Goal: Check status

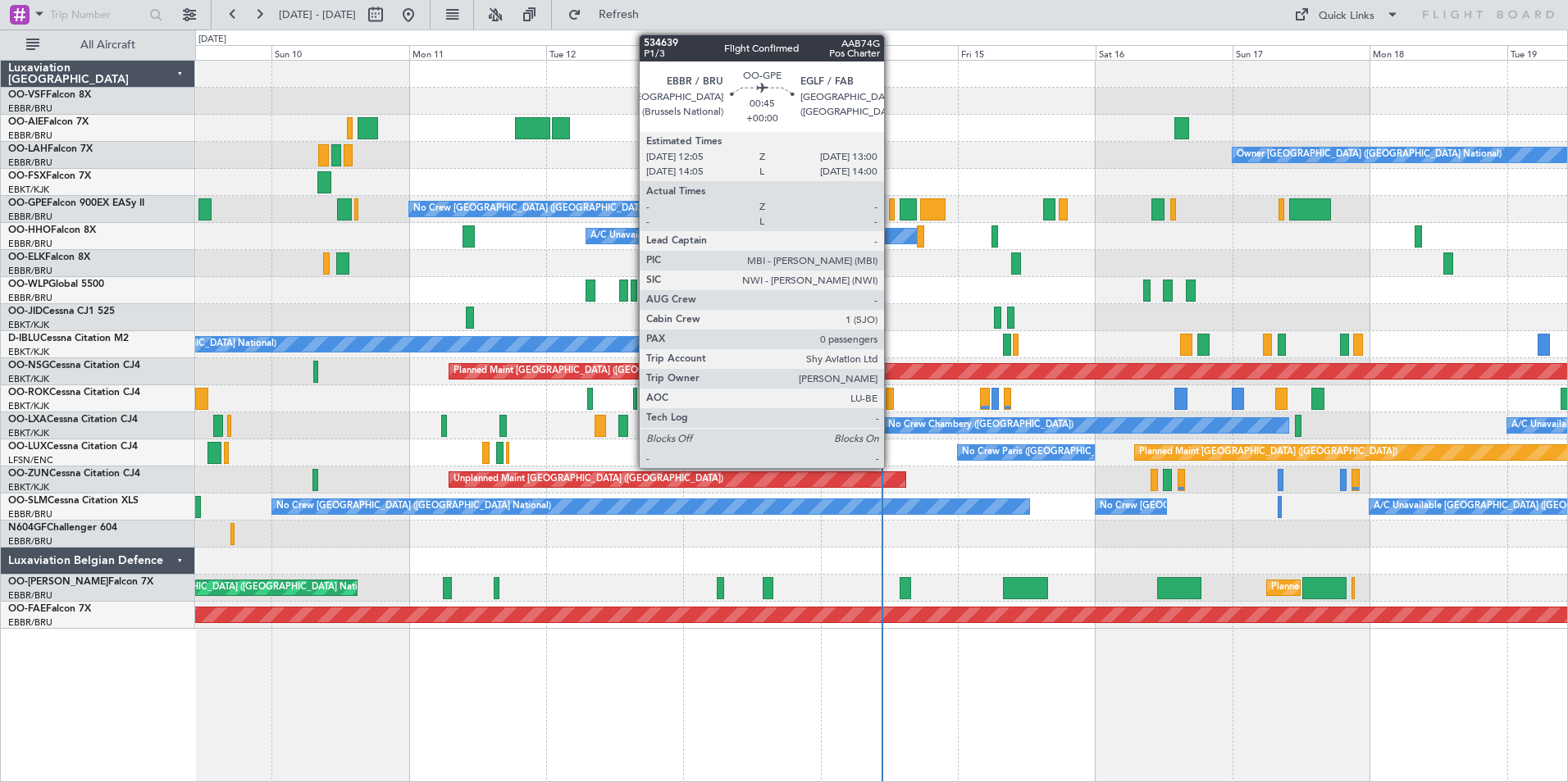
click at [891, 209] on div at bounding box center [891, 209] width 6 height 22
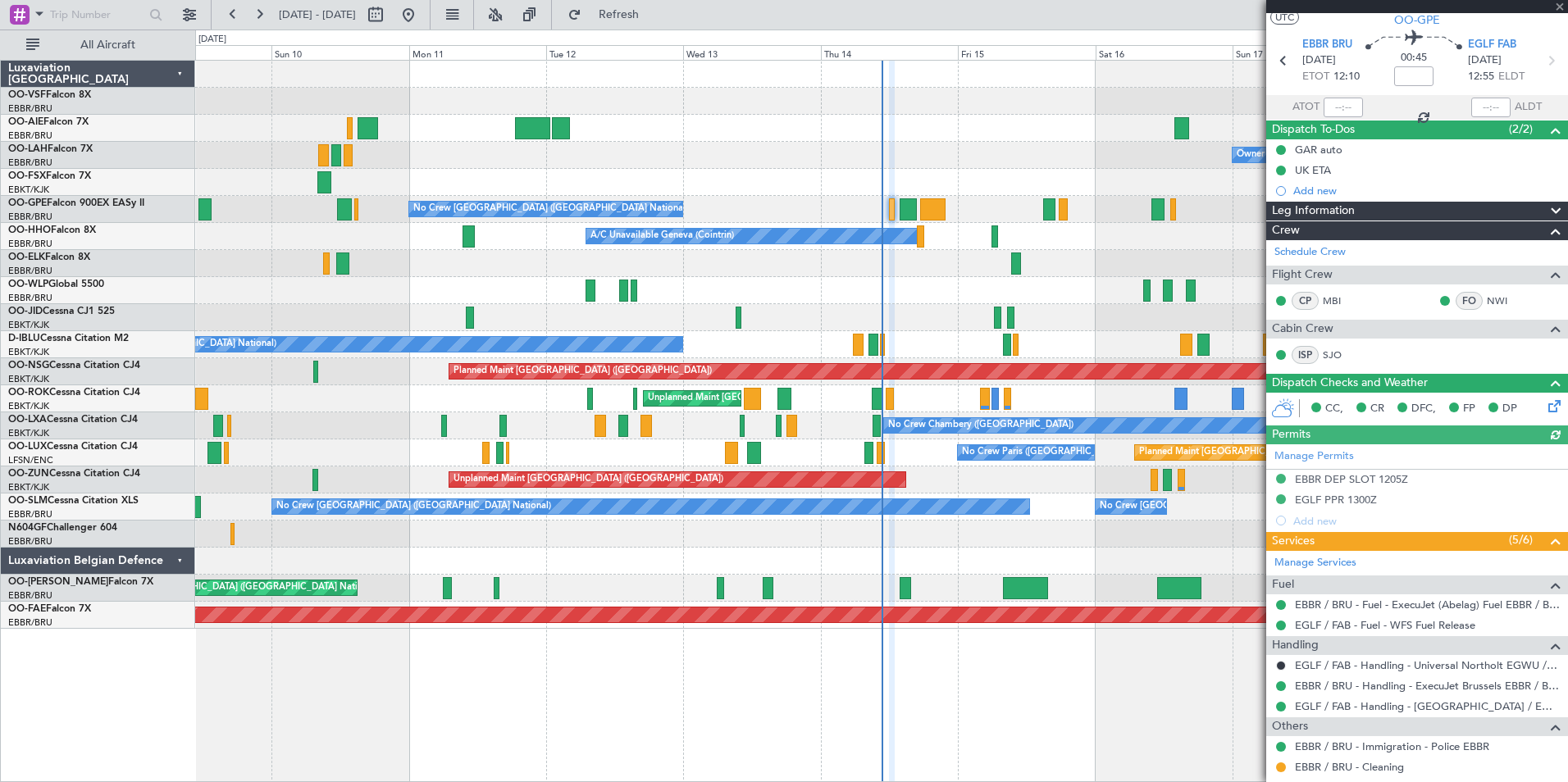
scroll to position [102, 0]
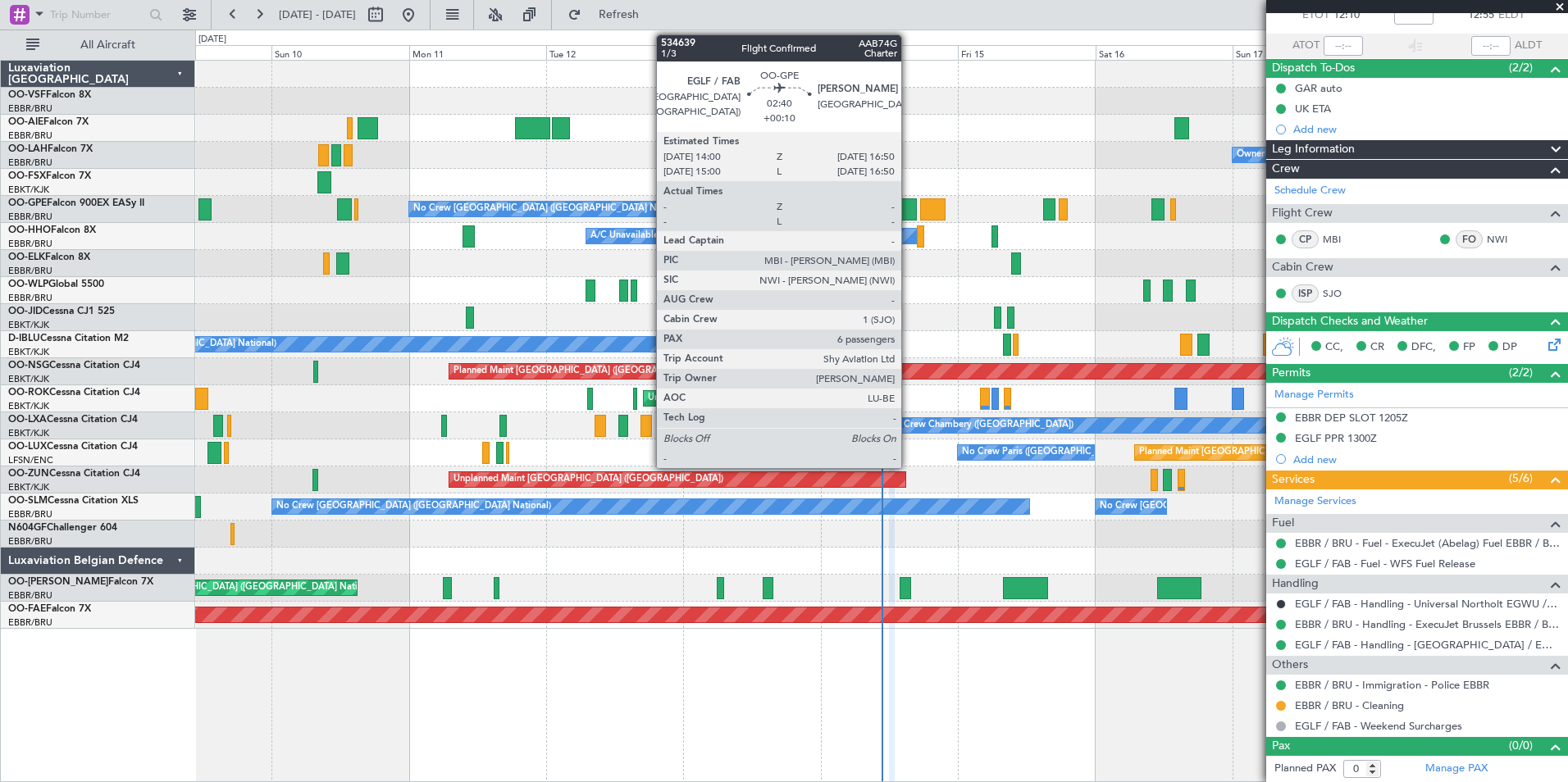
click at [908, 207] on div at bounding box center [908, 209] width 16 height 22
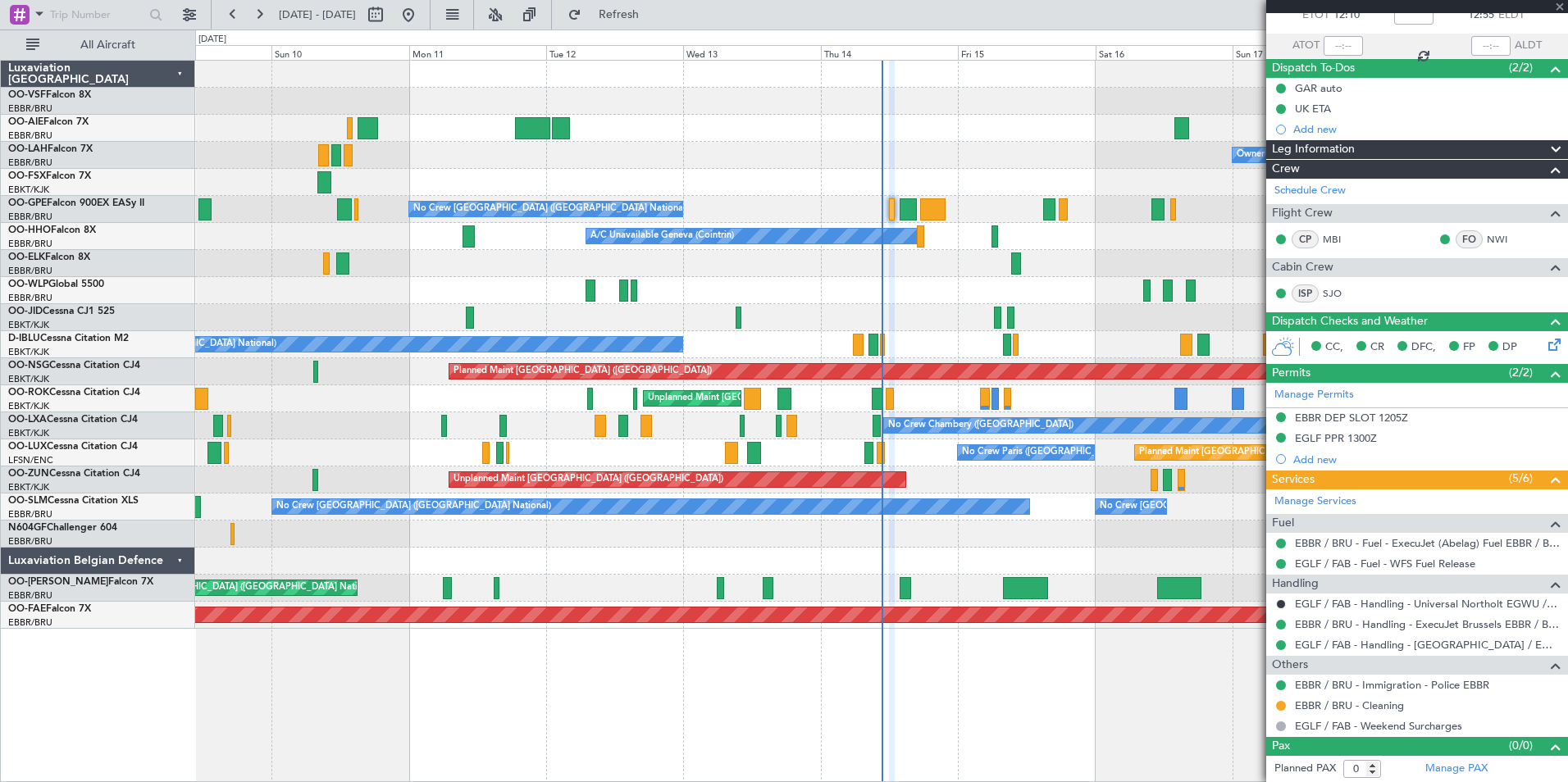
type input "+00:10"
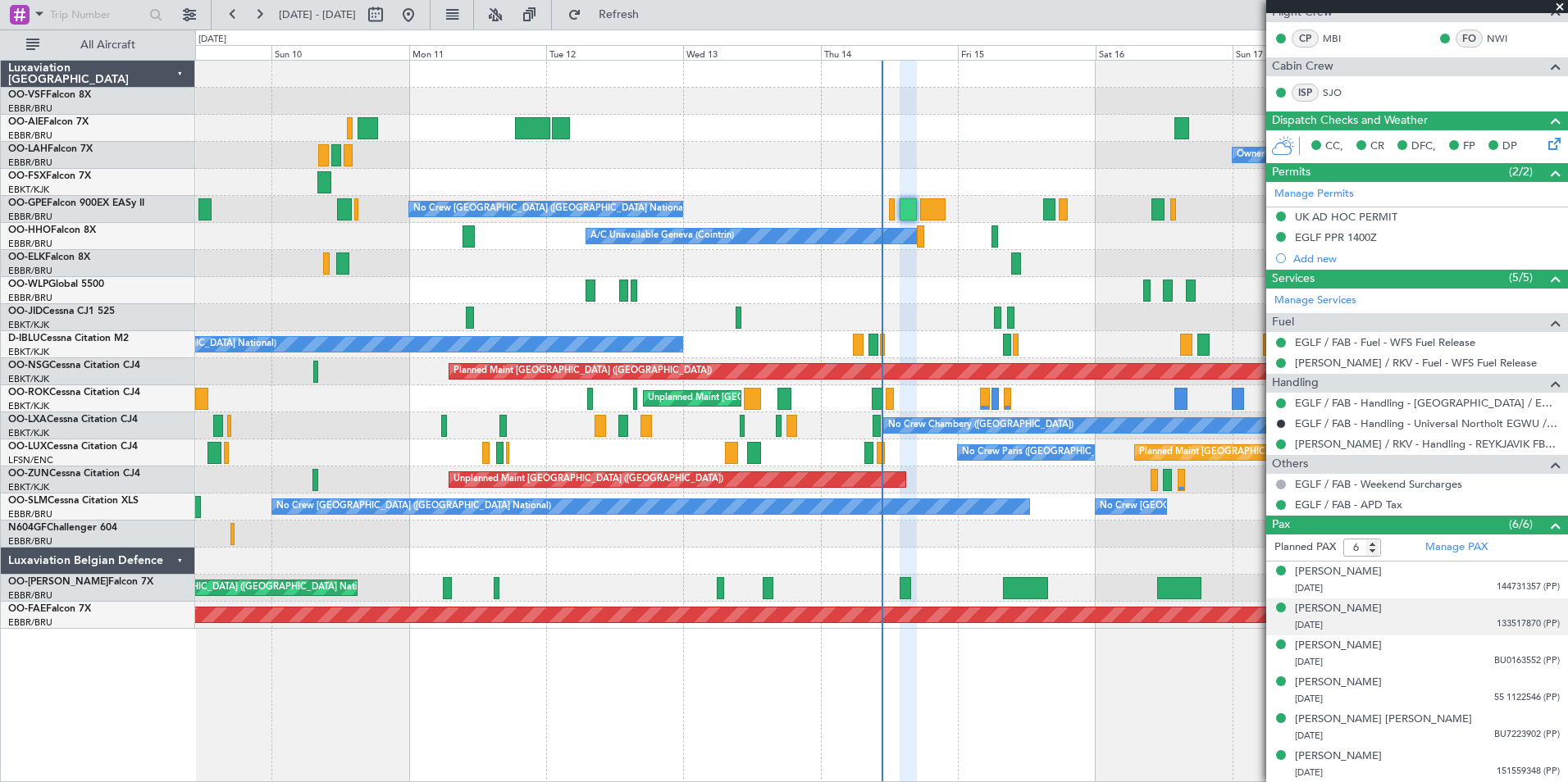
scroll to position [0, 0]
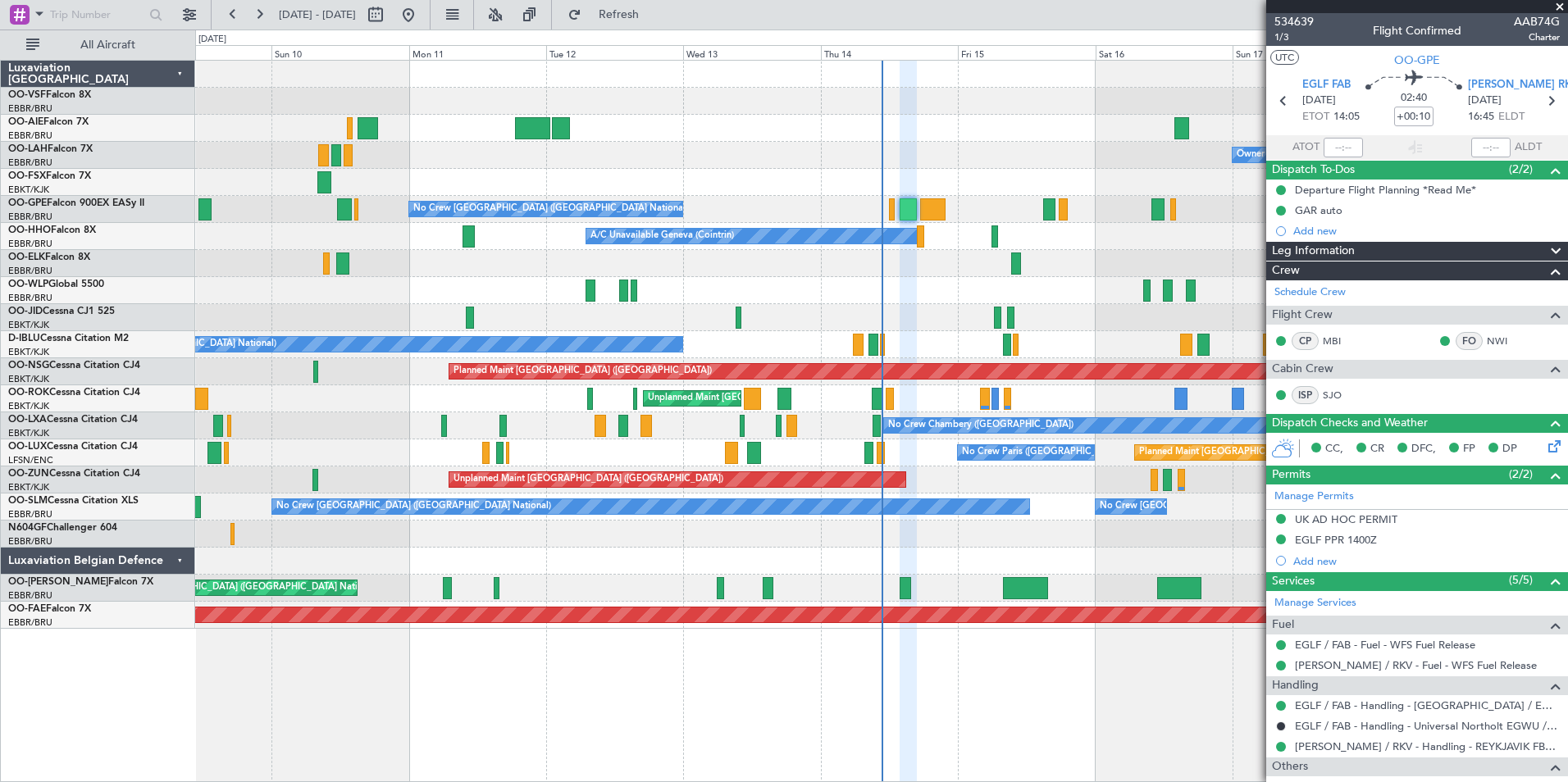
click at [1563, 7] on span at bounding box center [1559, 7] width 16 height 15
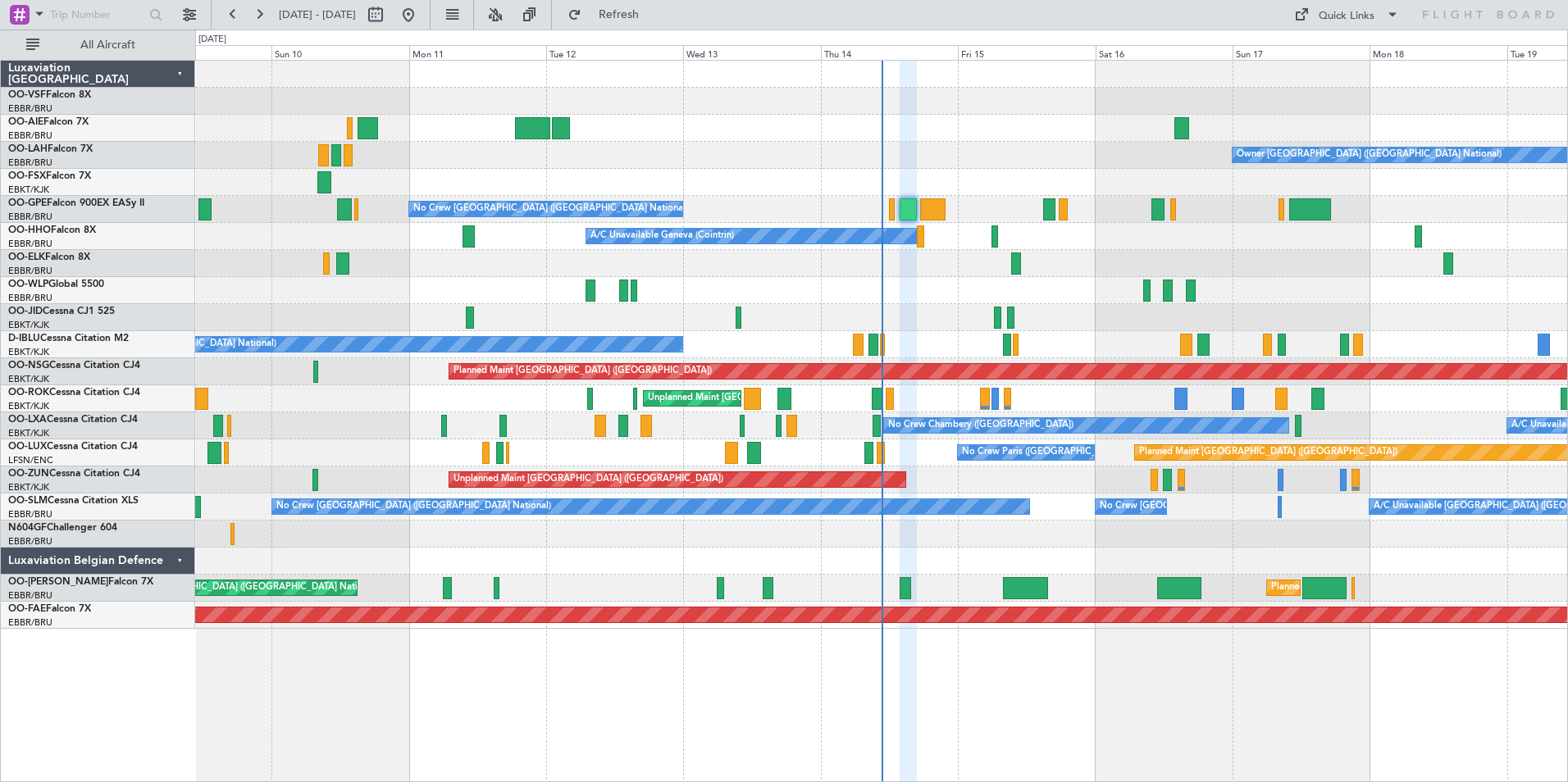
type input "0"
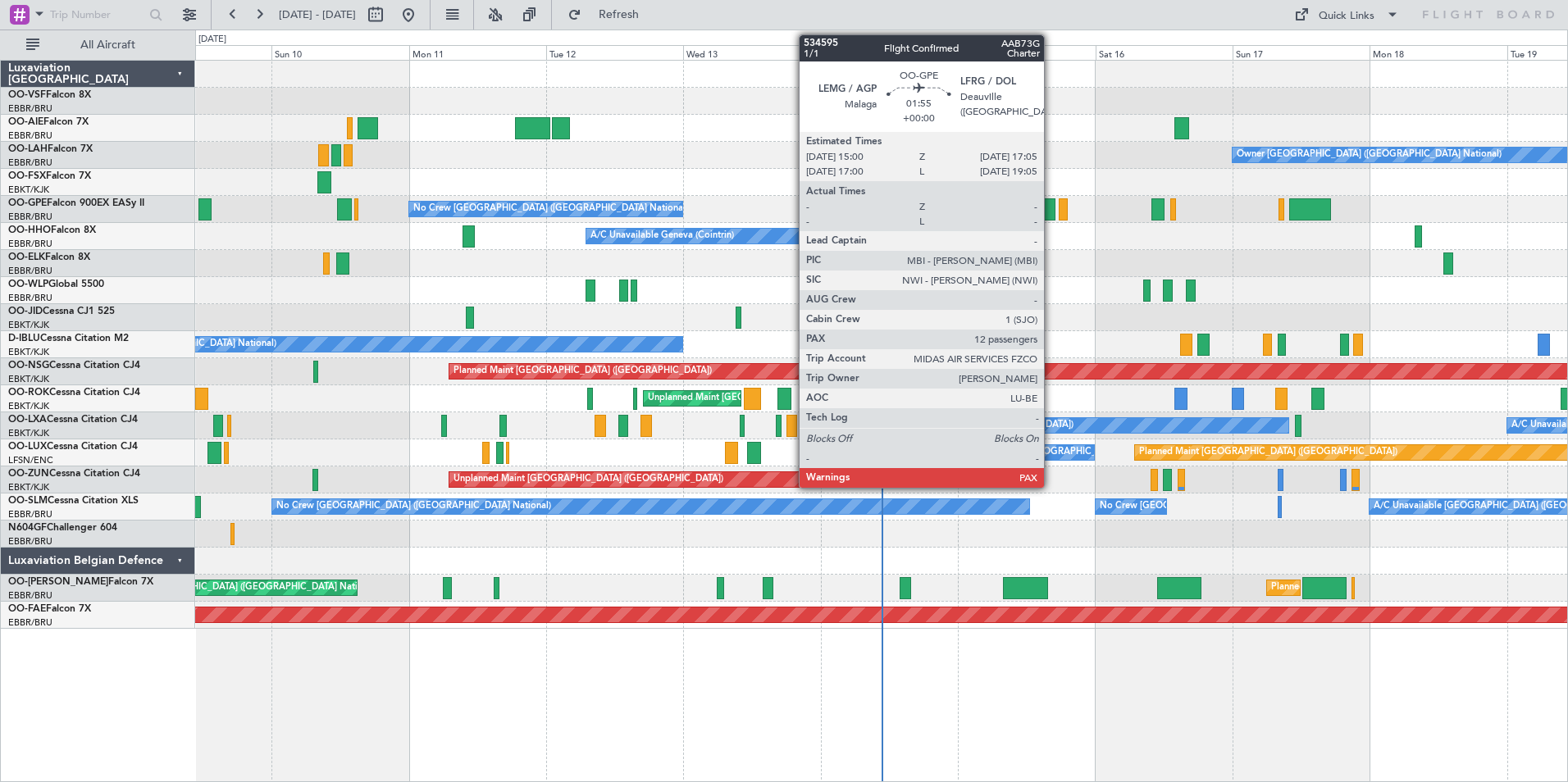
click at [1051, 212] on div at bounding box center [1049, 209] width 12 height 22
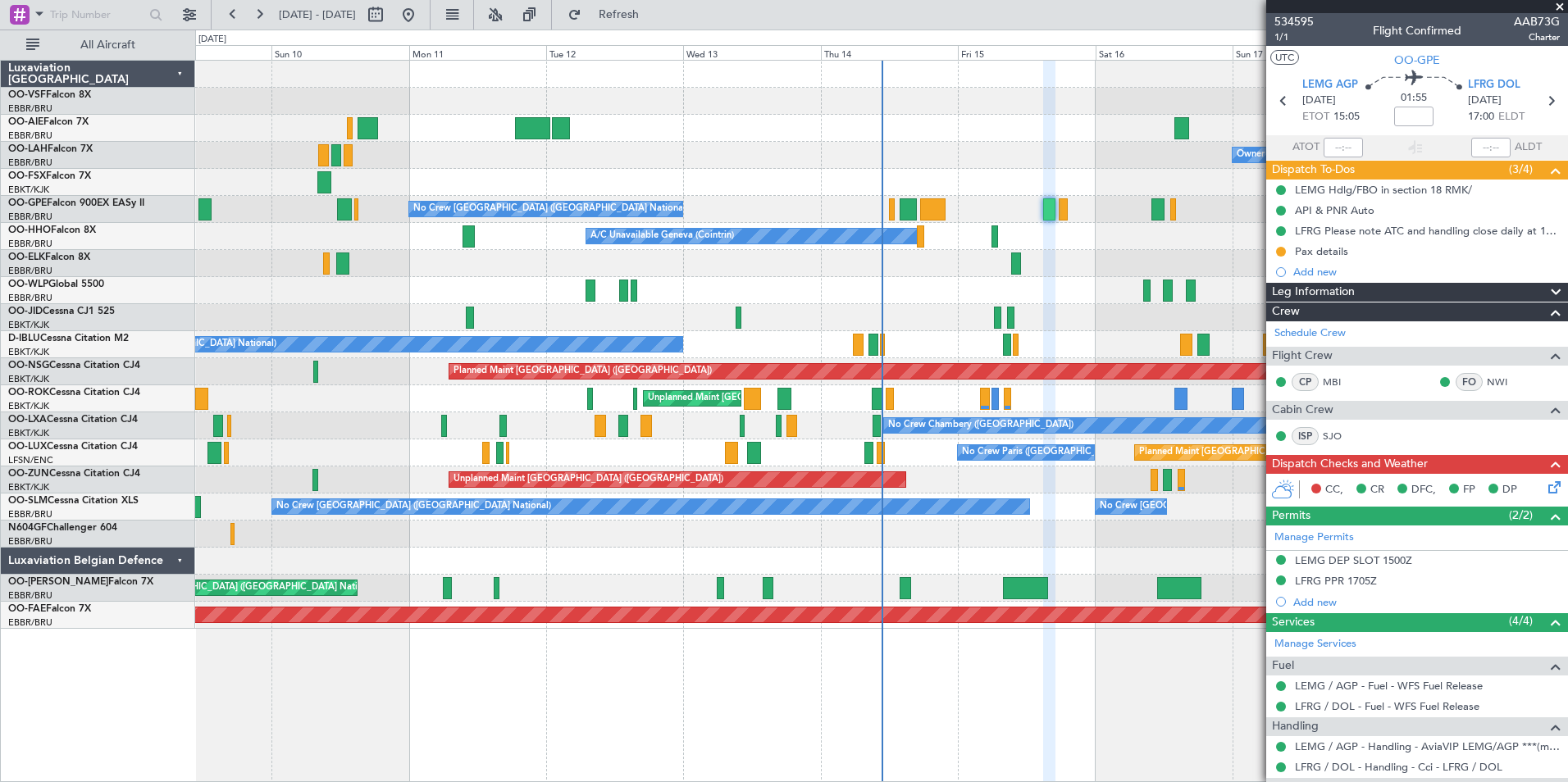
click at [1560, 4] on span at bounding box center [1559, 7] width 16 height 15
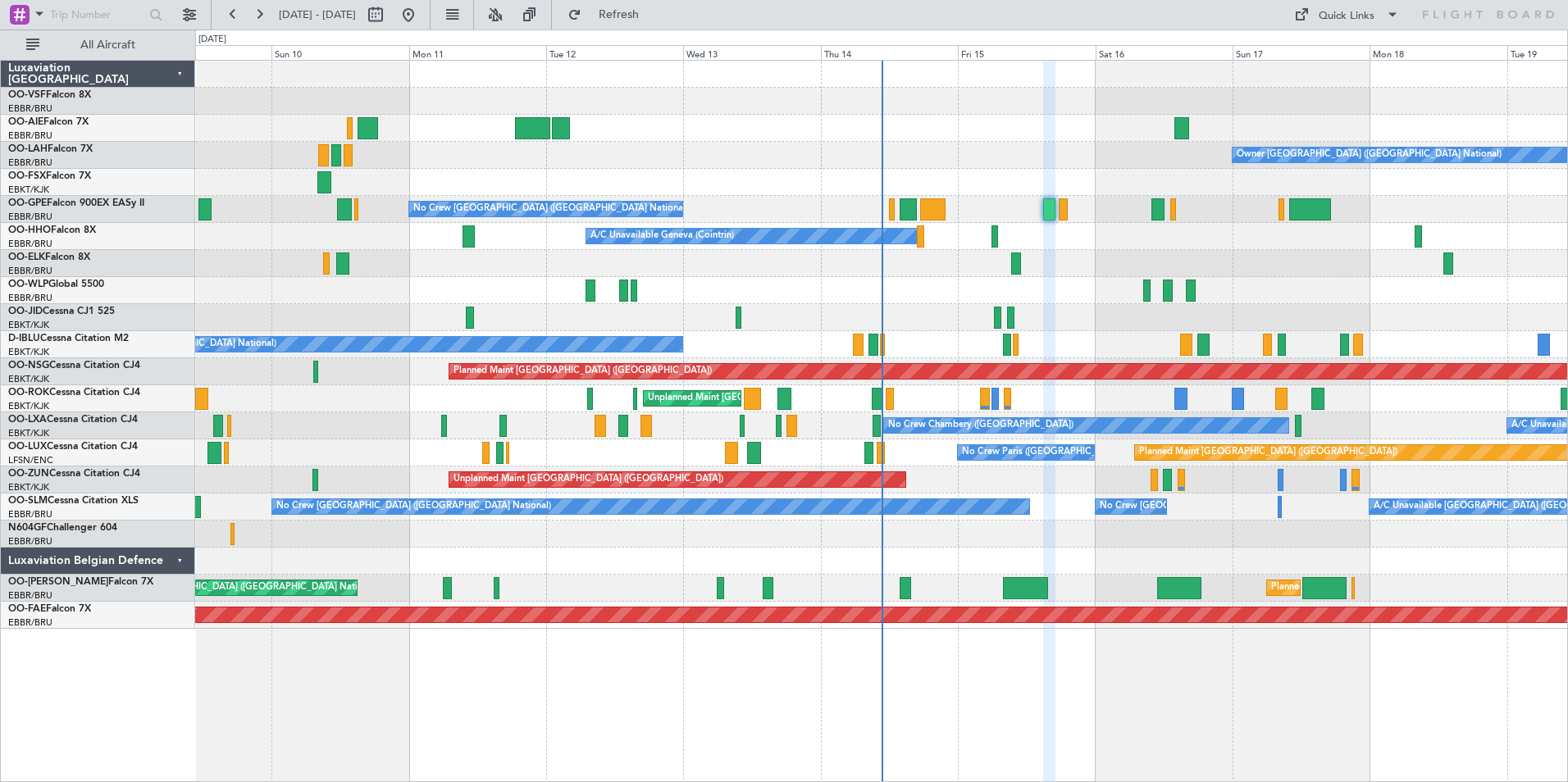
type input "0"
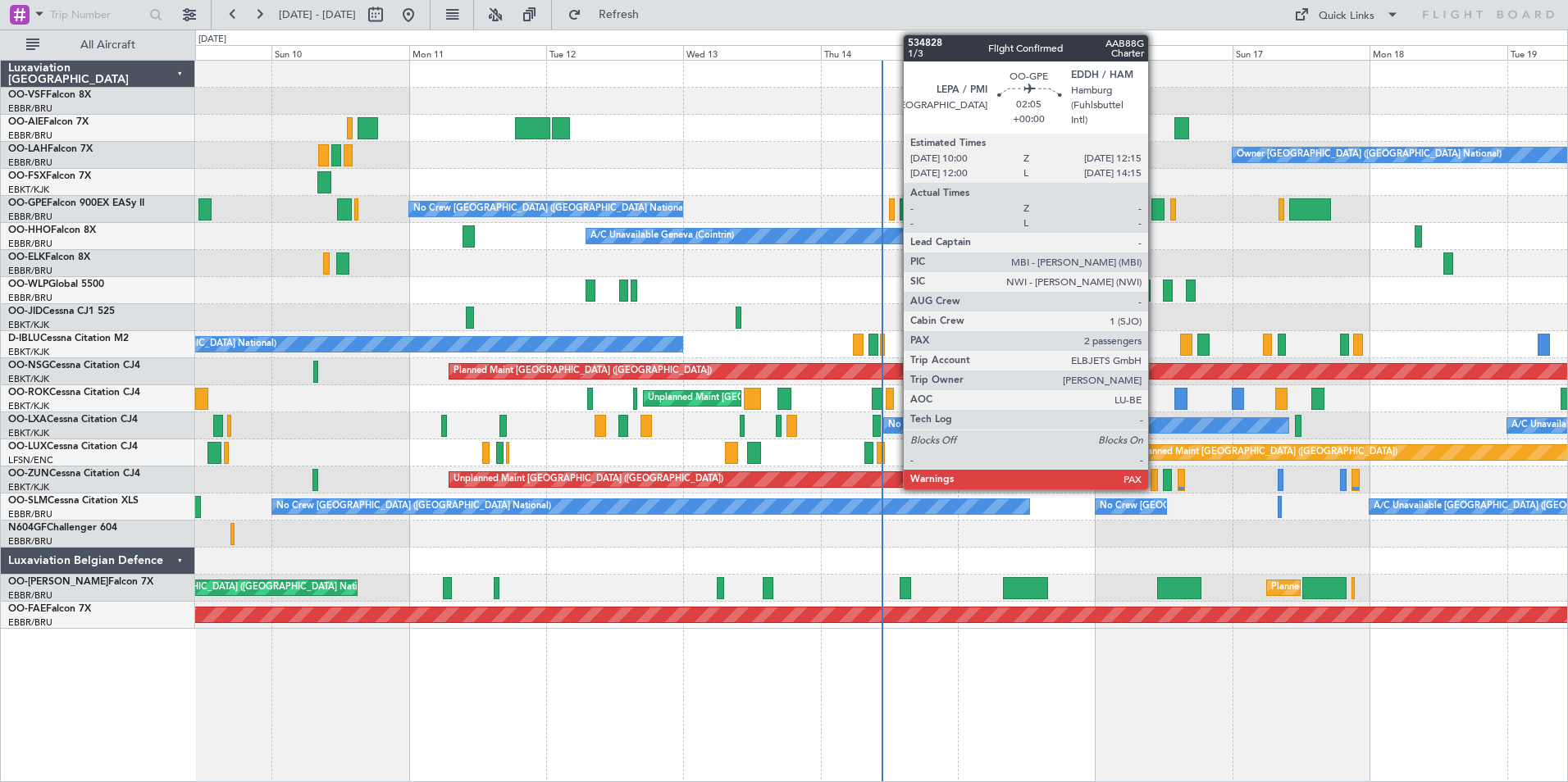
click at [1156, 210] on div at bounding box center [1157, 209] width 13 height 22
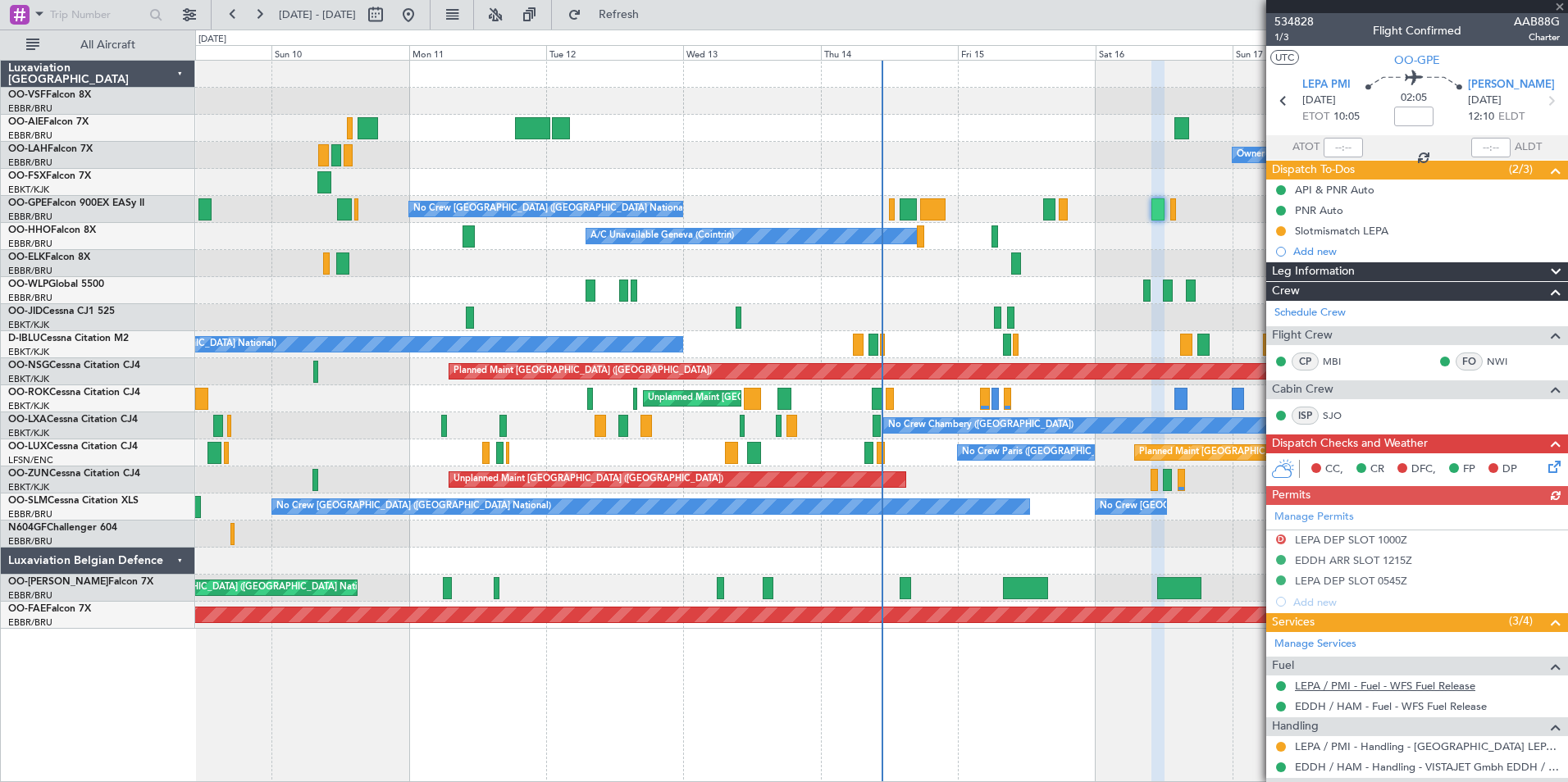
scroll to position [177, 0]
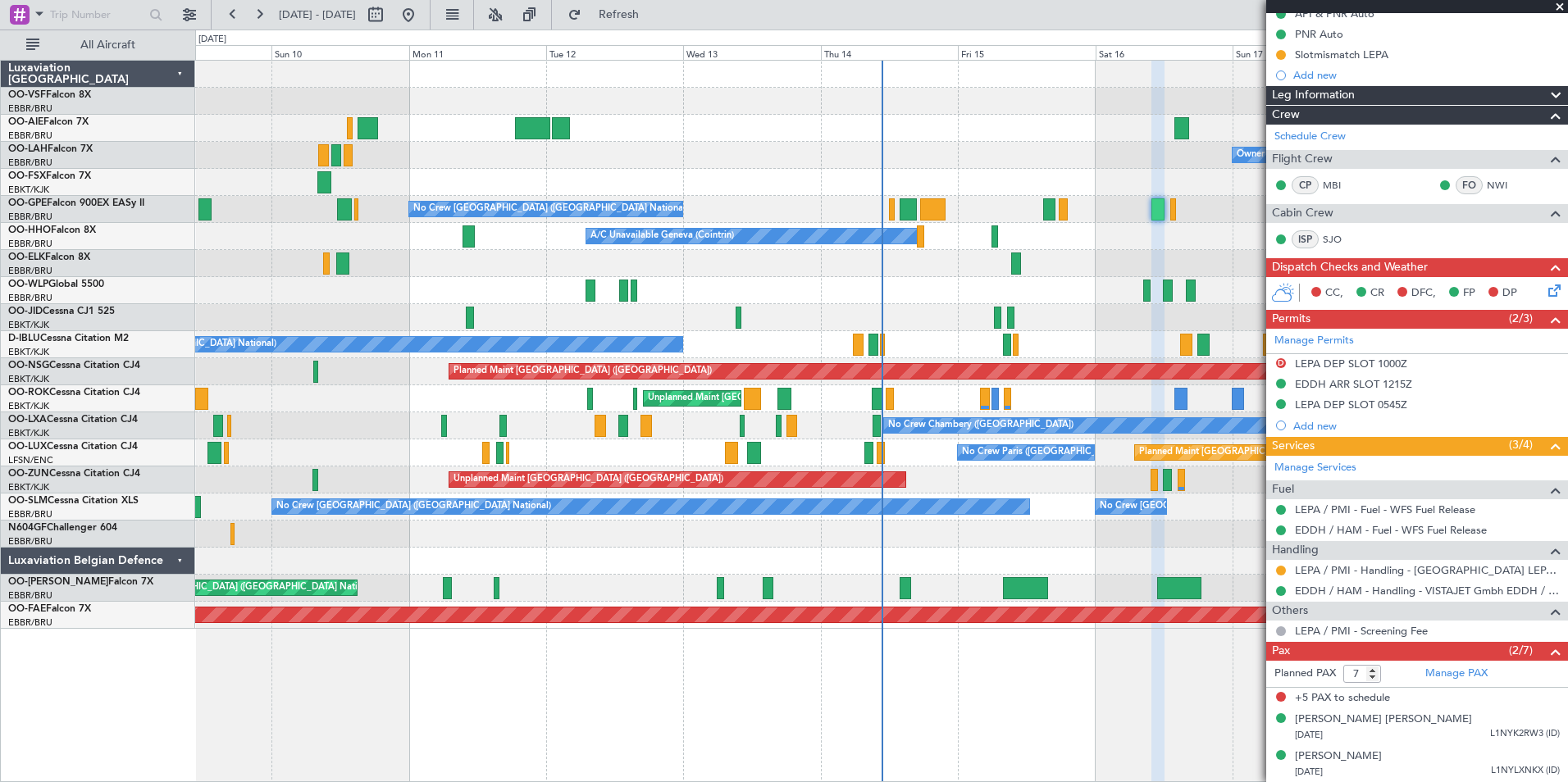
click at [1560, 9] on span at bounding box center [1559, 7] width 16 height 15
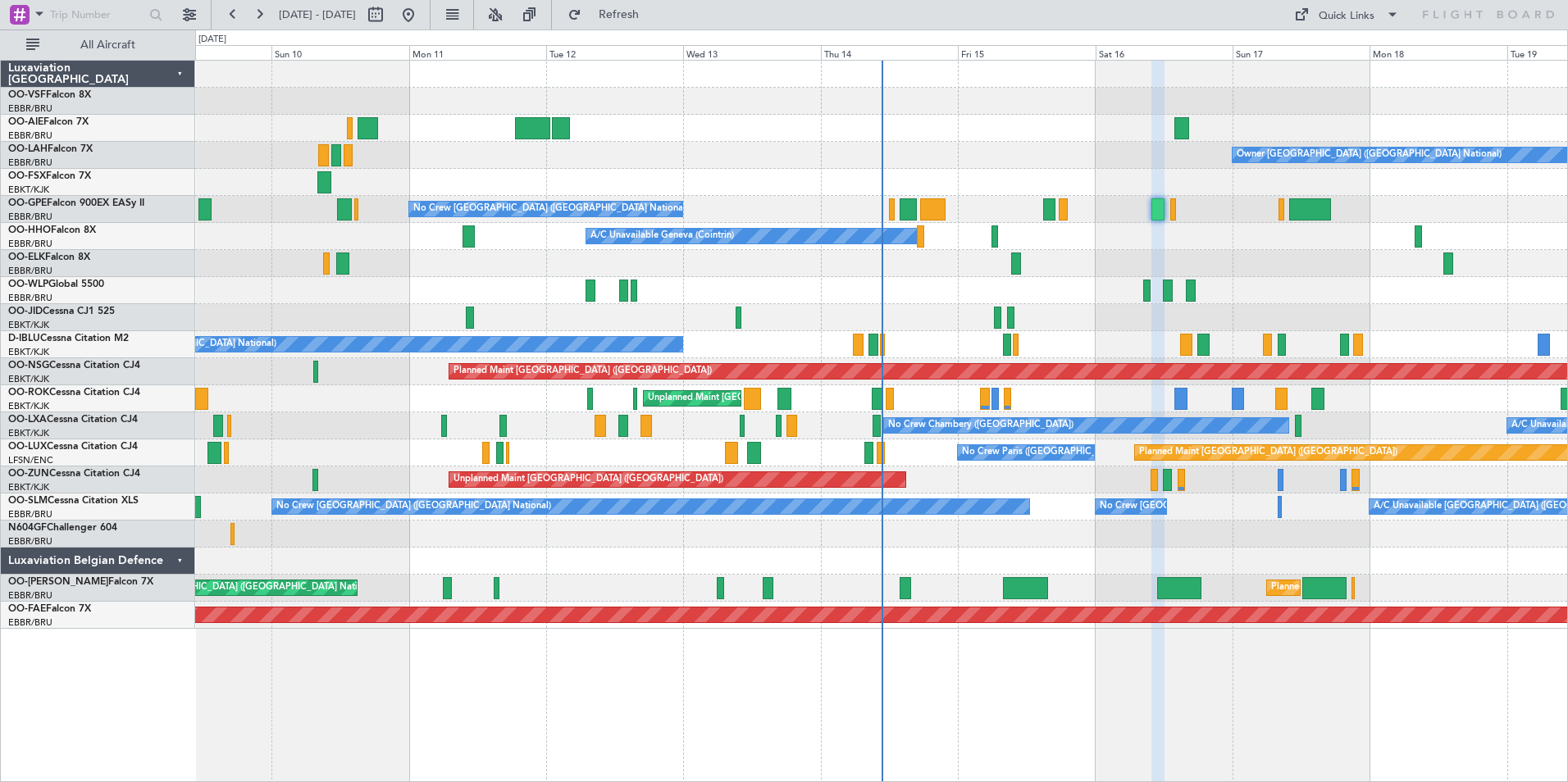
type input "0"
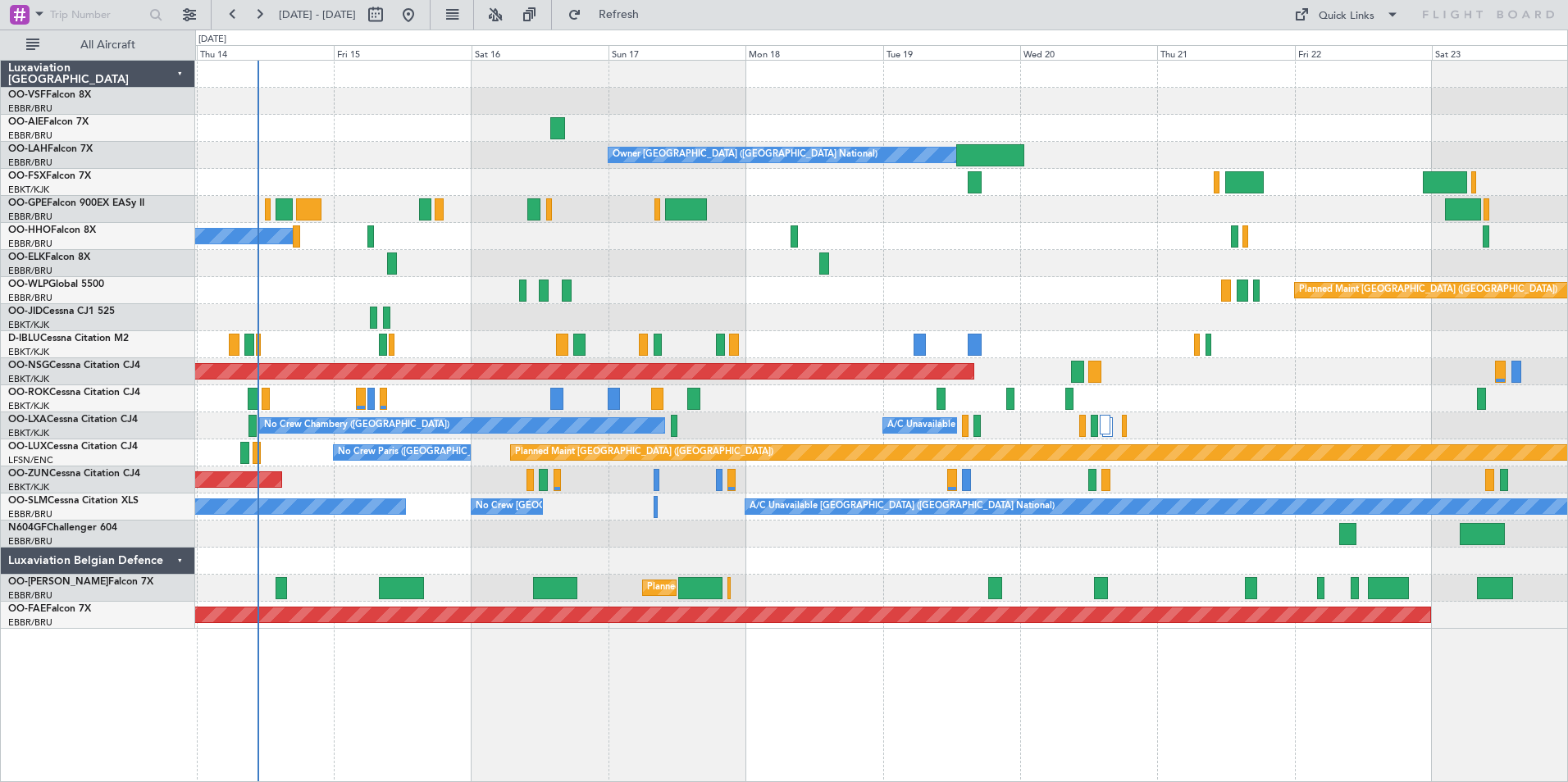
click at [842, 381] on div "Owner [GEOGRAPHIC_DATA] ([GEOGRAPHIC_DATA] National) No Crew [GEOGRAPHIC_DATA] …" at bounding box center [881, 344] width 1372 height 568
click at [43, 444] on span "OO-LUX" at bounding box center [28, 446] width 39 height 9
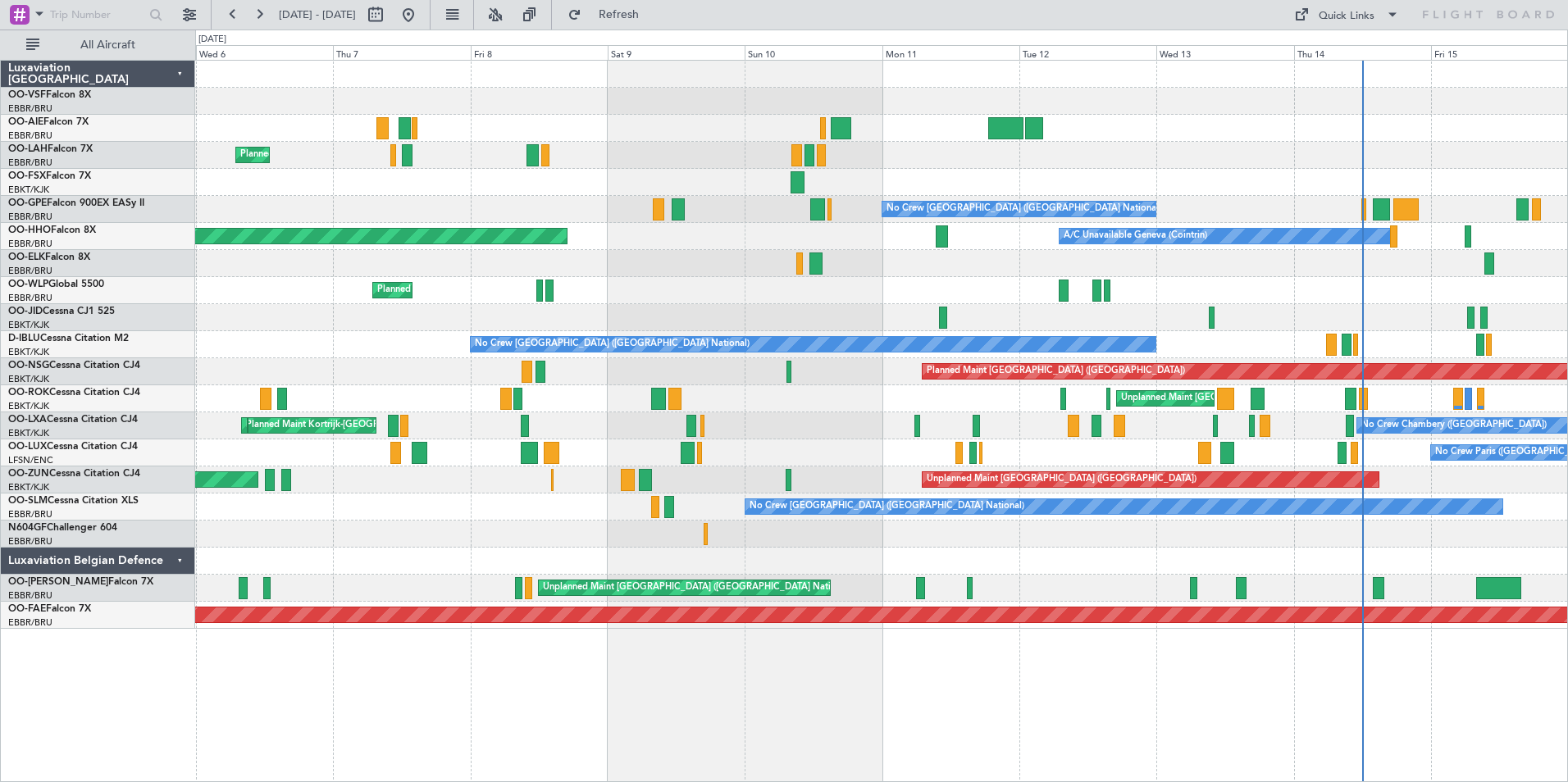
click at [1439, 360] on div "Planned Maint [GEOGRAPHIC_DATA] ([GEOGRAPHIC_DATA] National) Owner [GEOGRAPHIC_…" at bounding box center [881, 344] width 1372 height 568
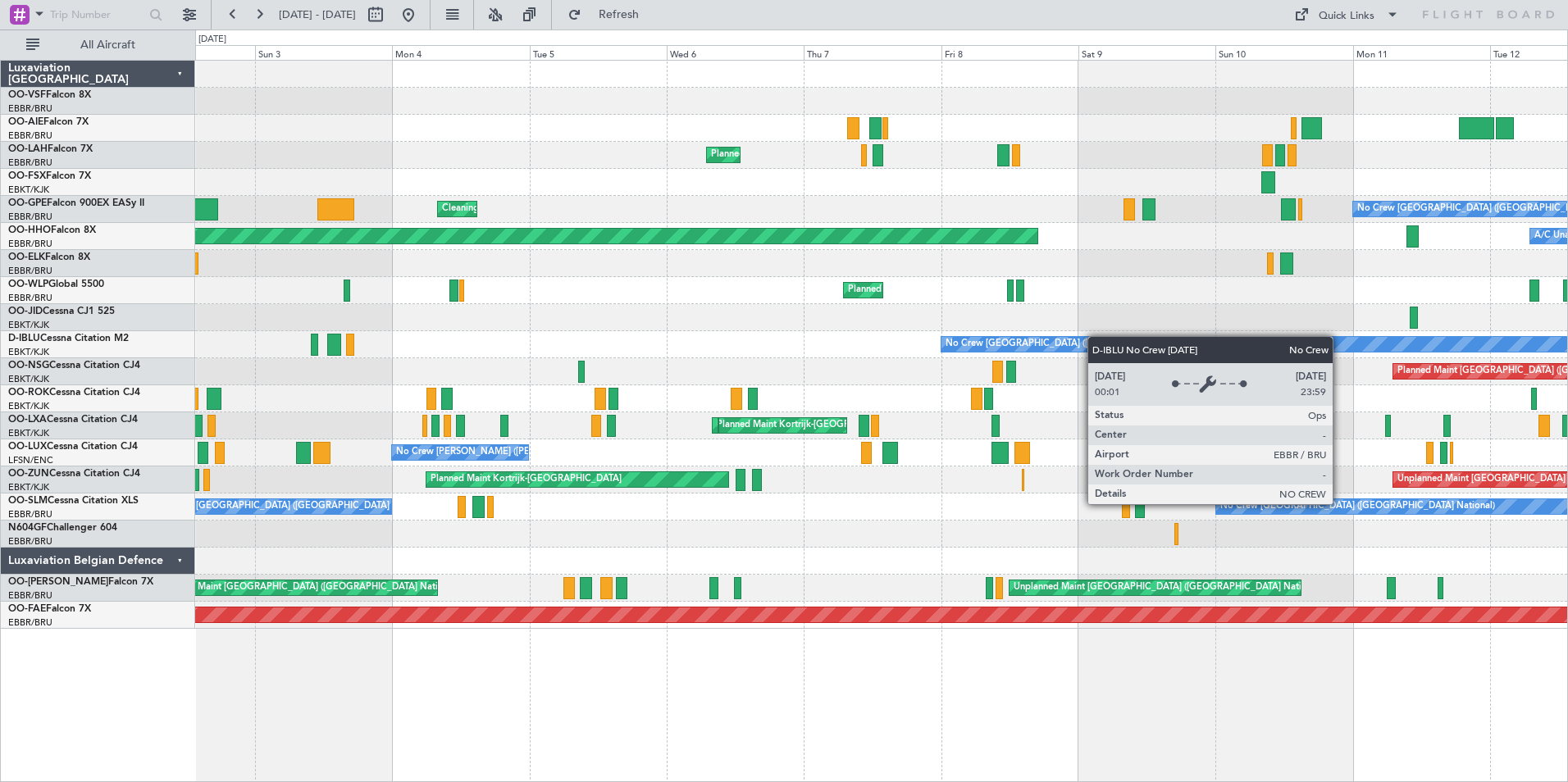
click at [1176, 342] on div "Planned Maint [GEOGRAPHIC_DATA] ([GEOGRAPHIC_DATA] National) Planned Maint [GEO…" at bounding box center [881, 344] width 1372 height 568
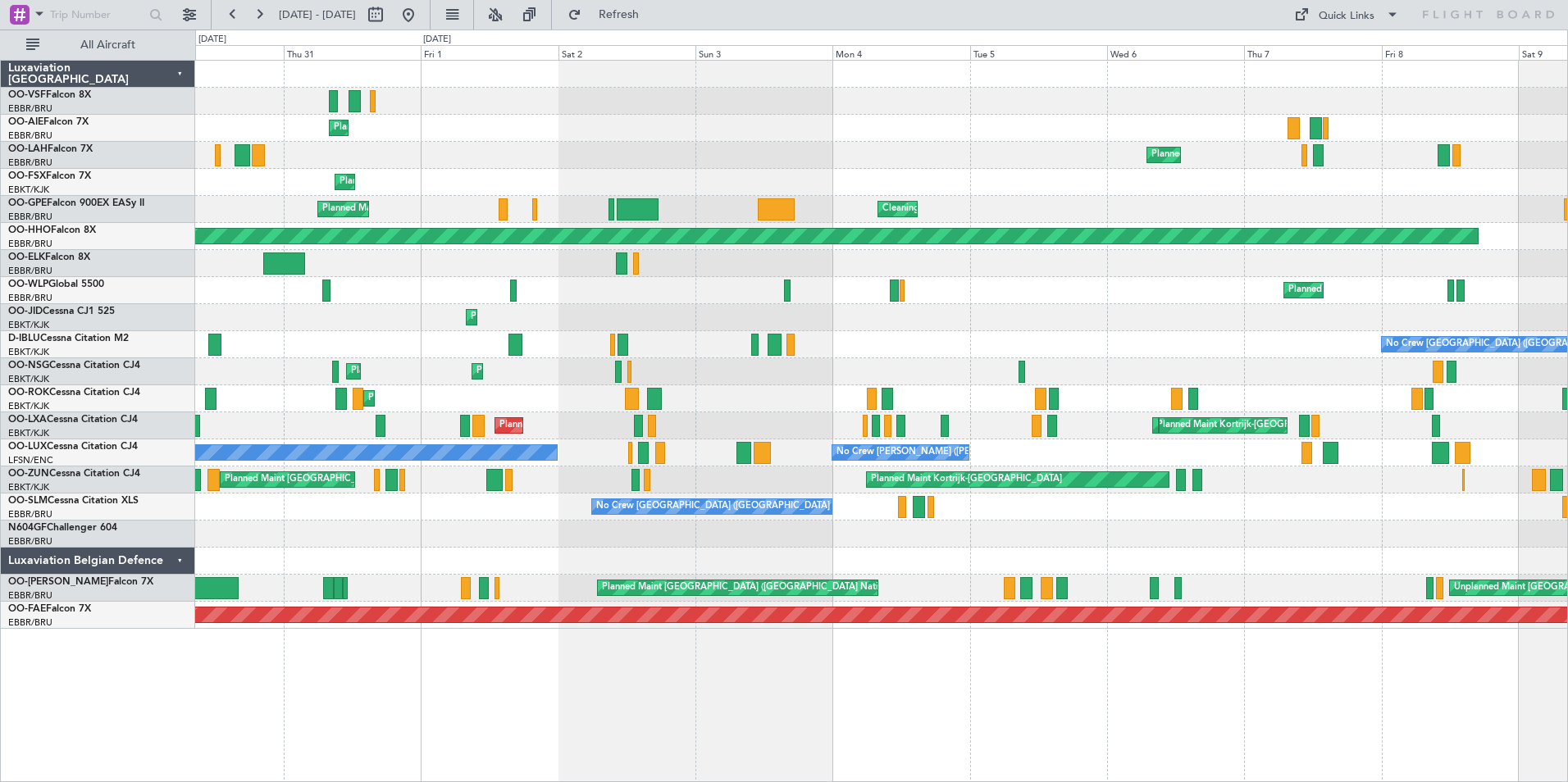
click at [1020, 316] on div "Planned Maint Kortrijk-[GEOGRAPHIC_DATA]" at bounding box center [881, 317] width 1372 height 27
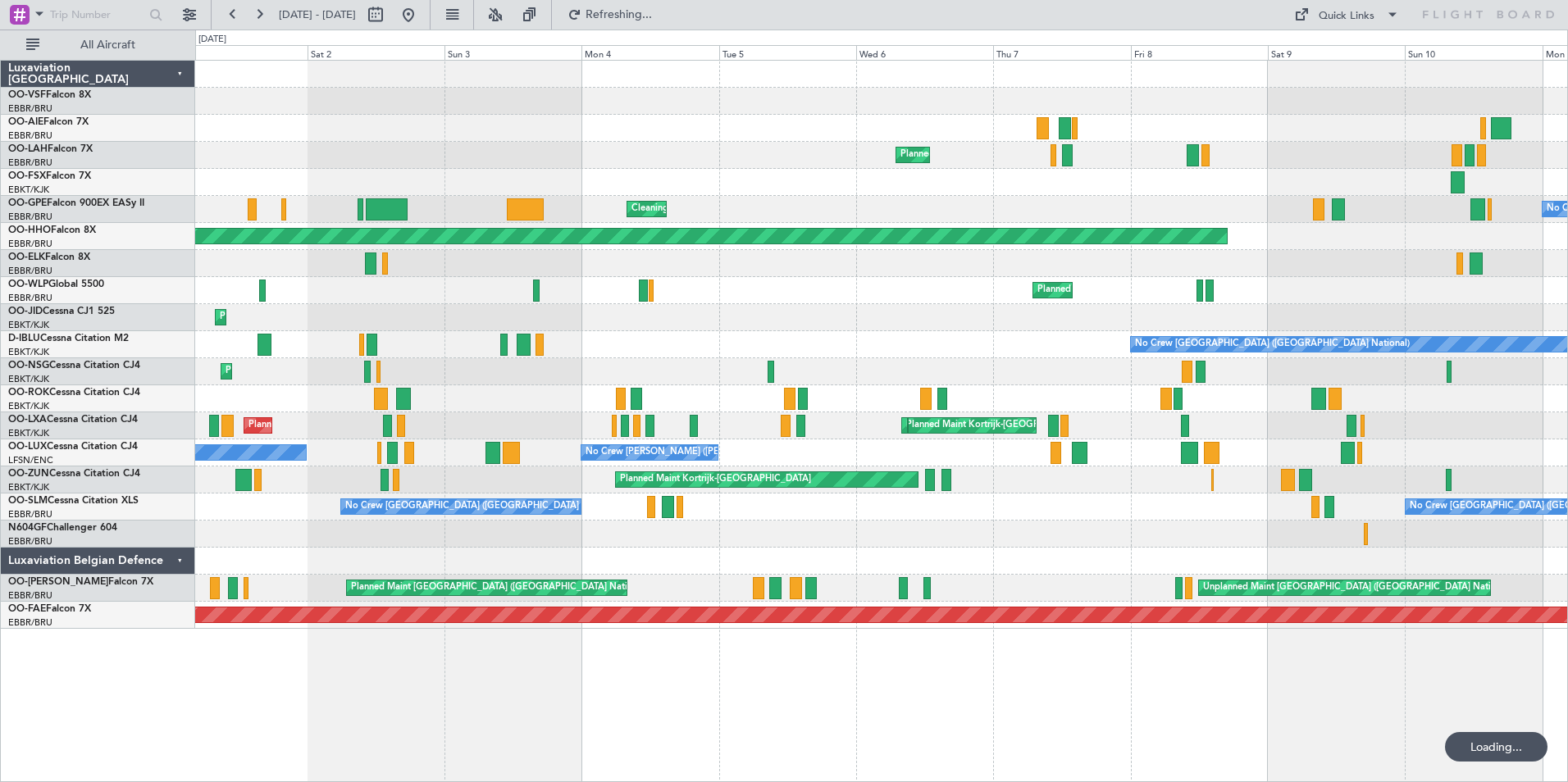
click at [689, 326] on div "Planned Maint [GEOGRAPHIC_DATA] ([GEOGRAPHIC_DATA] National) Planned Maint [GEO…" at bounding box center [881, 344] width 1372 height 568
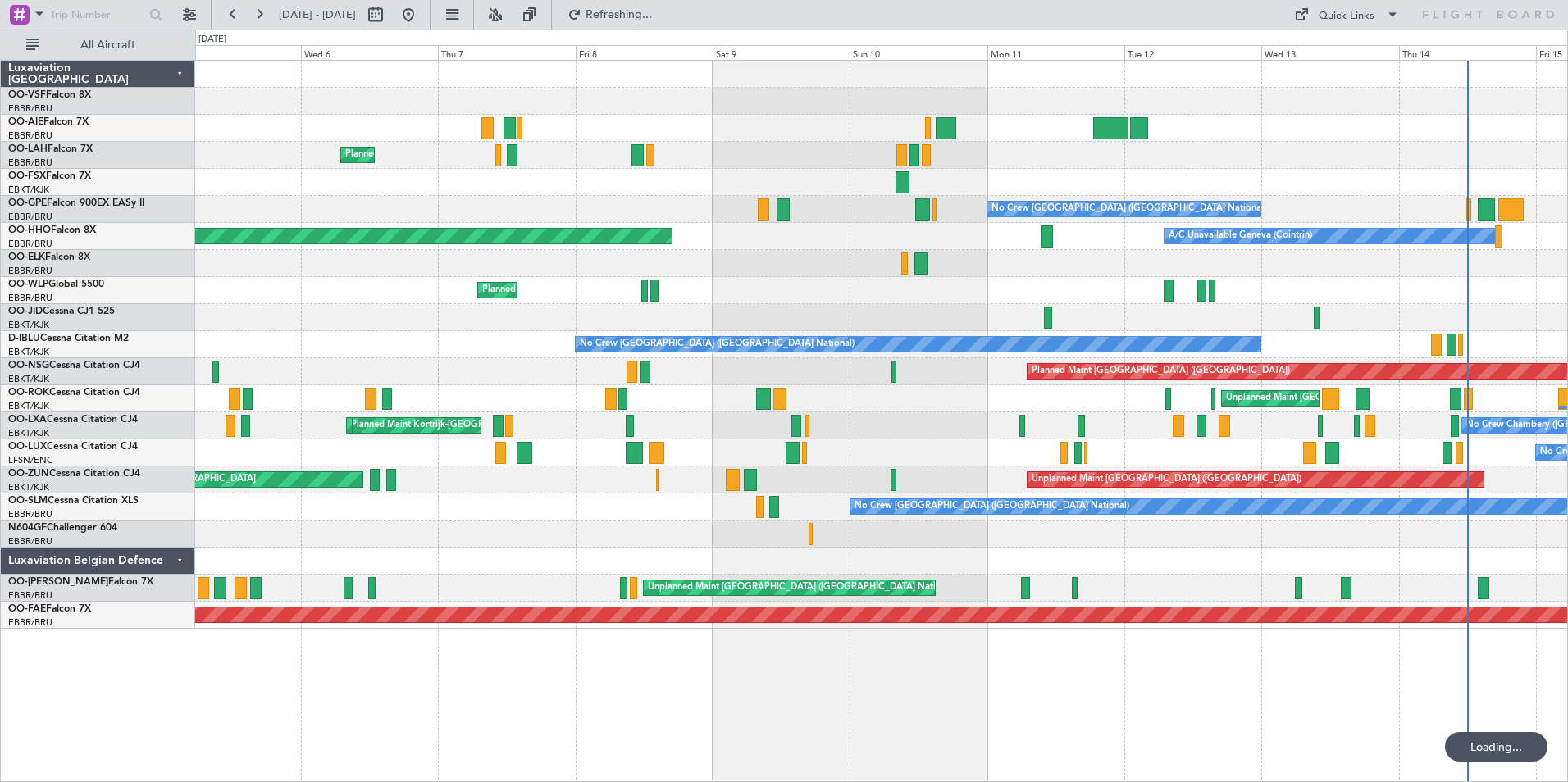
click at [723, 317] on div at bounding box center [881, 317] width 1372 height 27
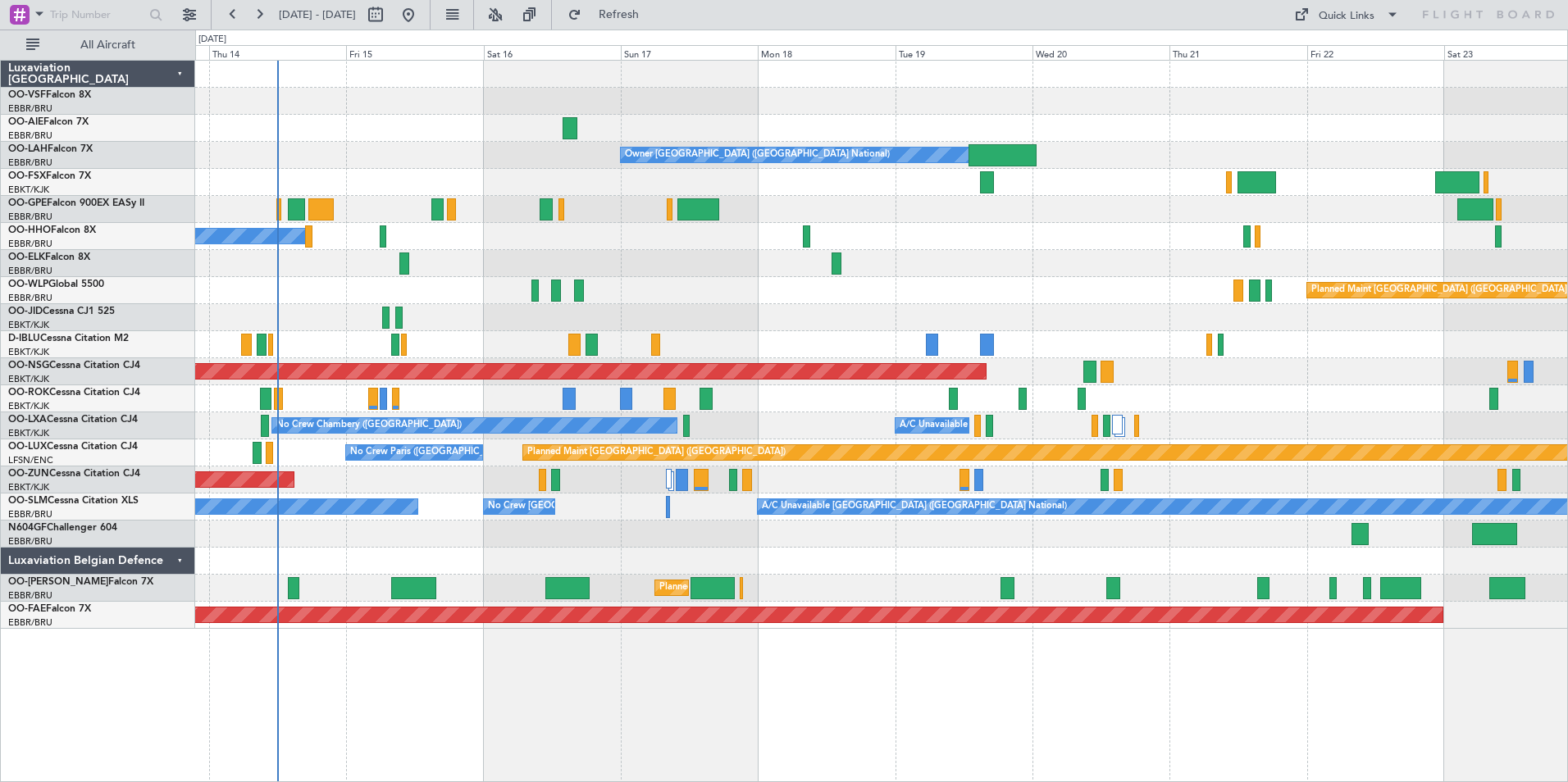
click at [648, 315] on div at bounding box center [881, 317] width 1372 height 27
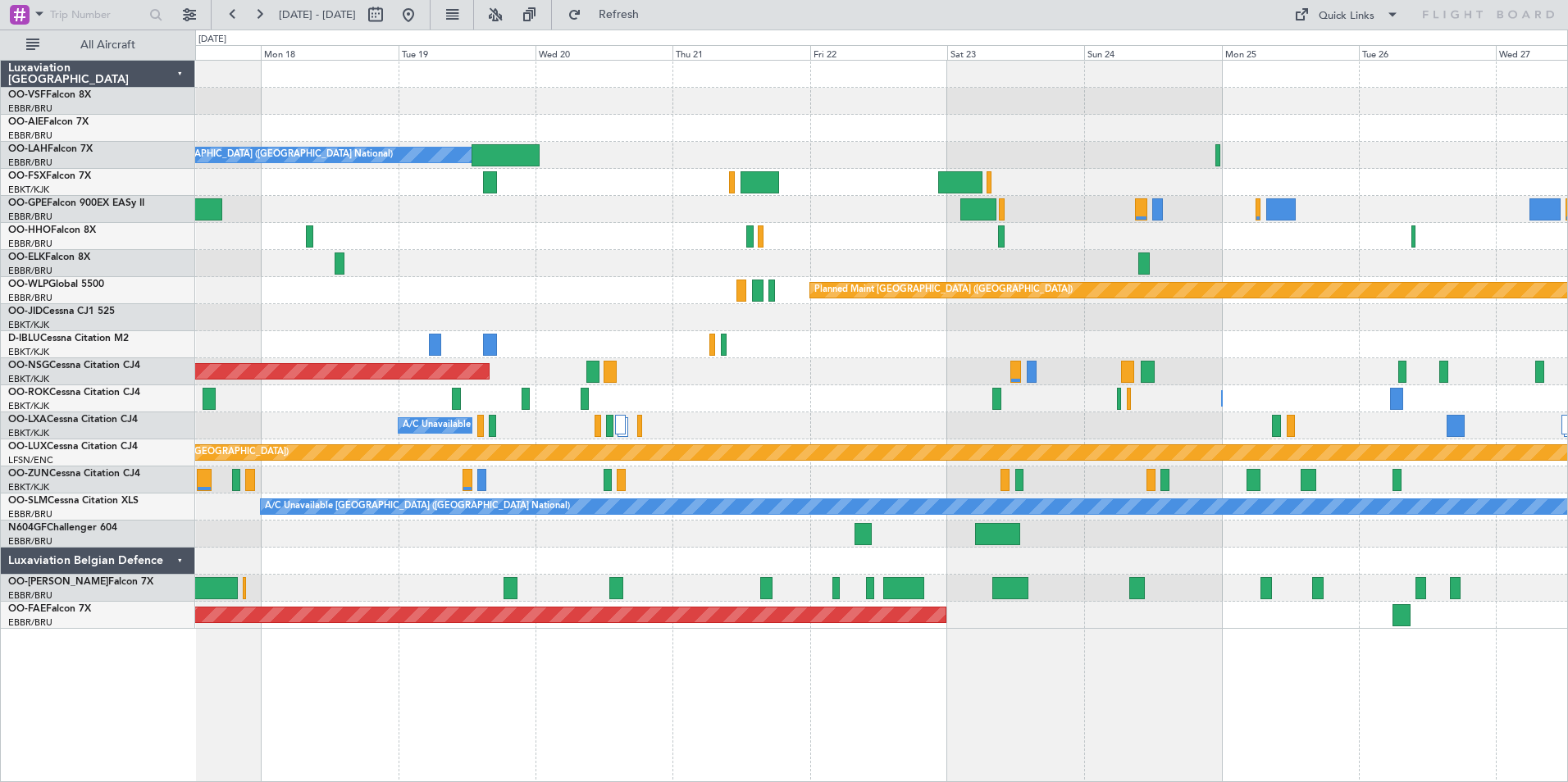
click at [957, 318] on div at bounding box center [881, 317] width 1372 height 27
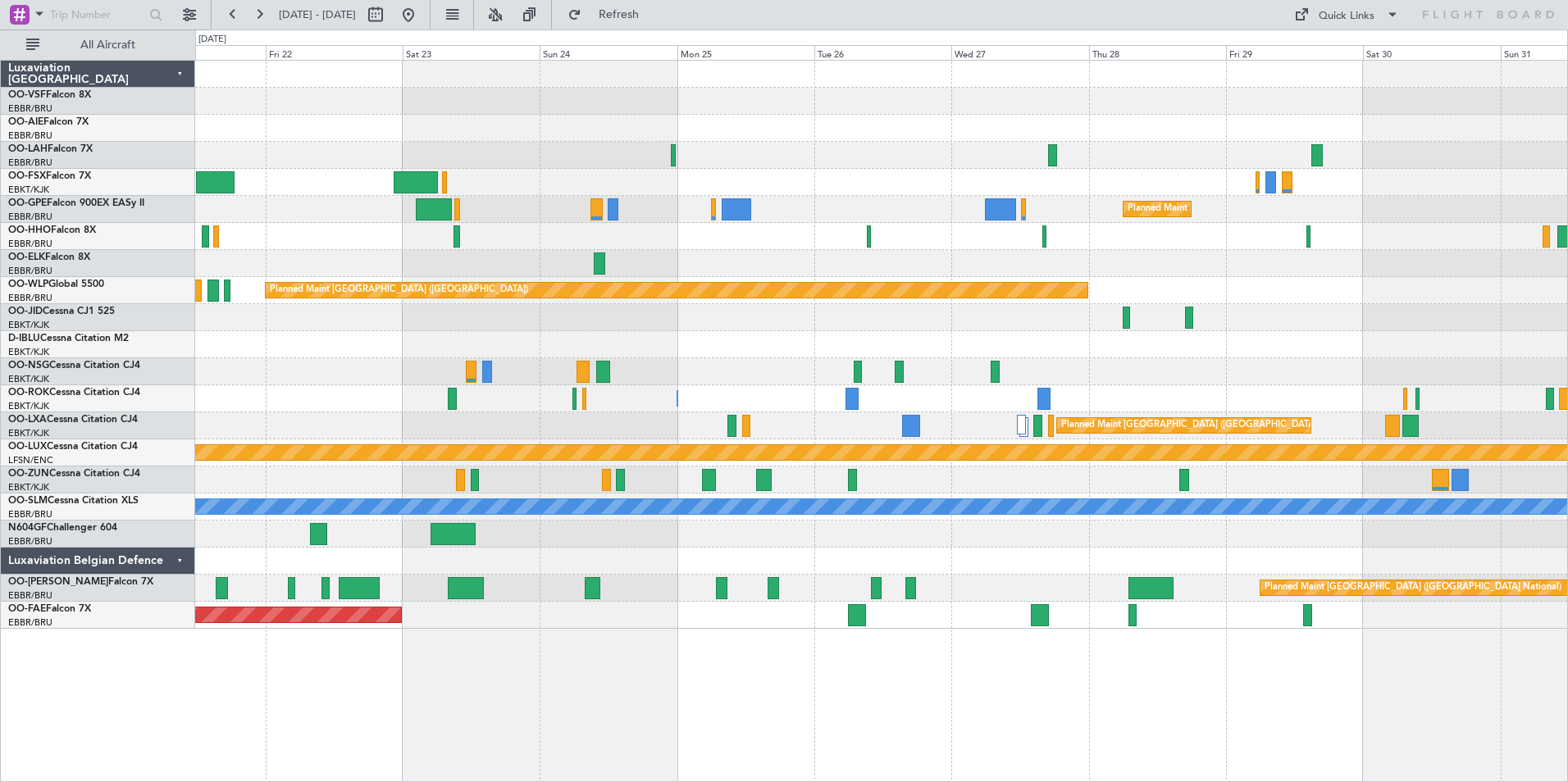
click at [720, 314] on div at bounding box center [881, 317] width 1372 height 27
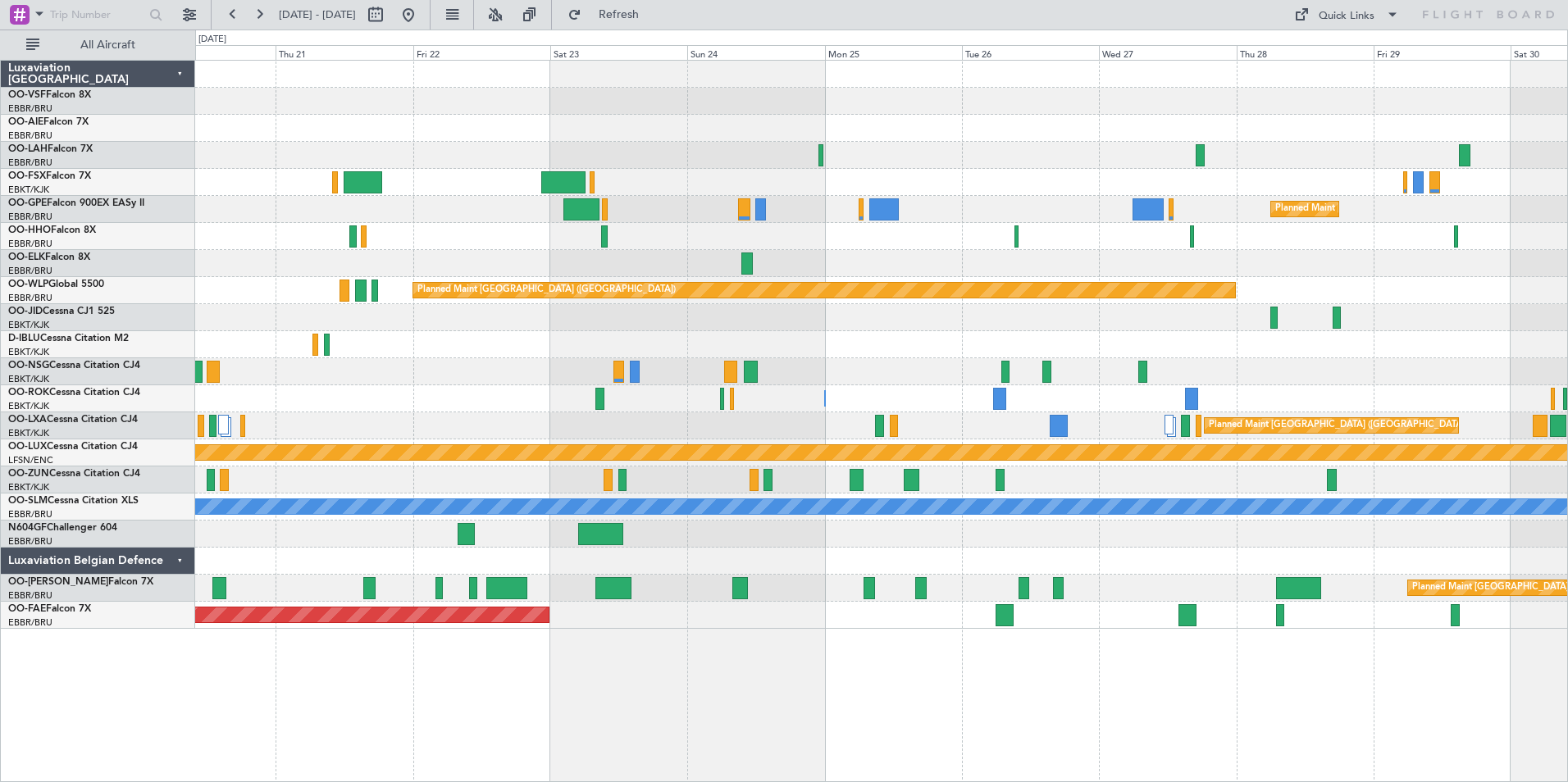
click at [1188, 318] on div "Planned Maint Kortrijk-[GEOGRAPHIC_DATA]" at bounding box center [881, 317] width 1372 height 27
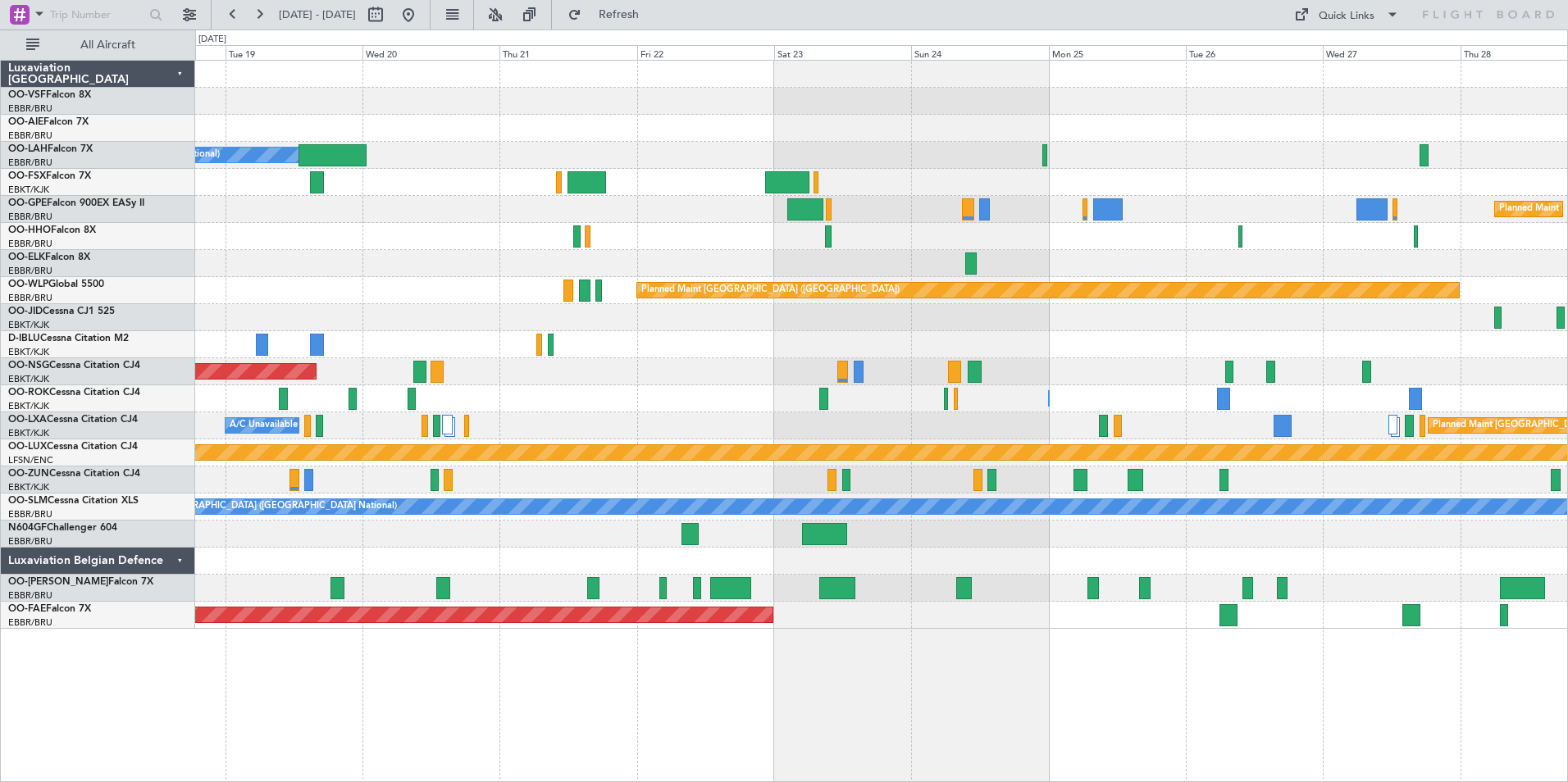
click at [1205, 332] on div "Owner [GEOGRAPHIC_DATA] ([GEOGRAPHIC_DATA] National) Planned Maint [GEOGRAPHIC_…" at bounding box center [881, 344] width 1372 height 568
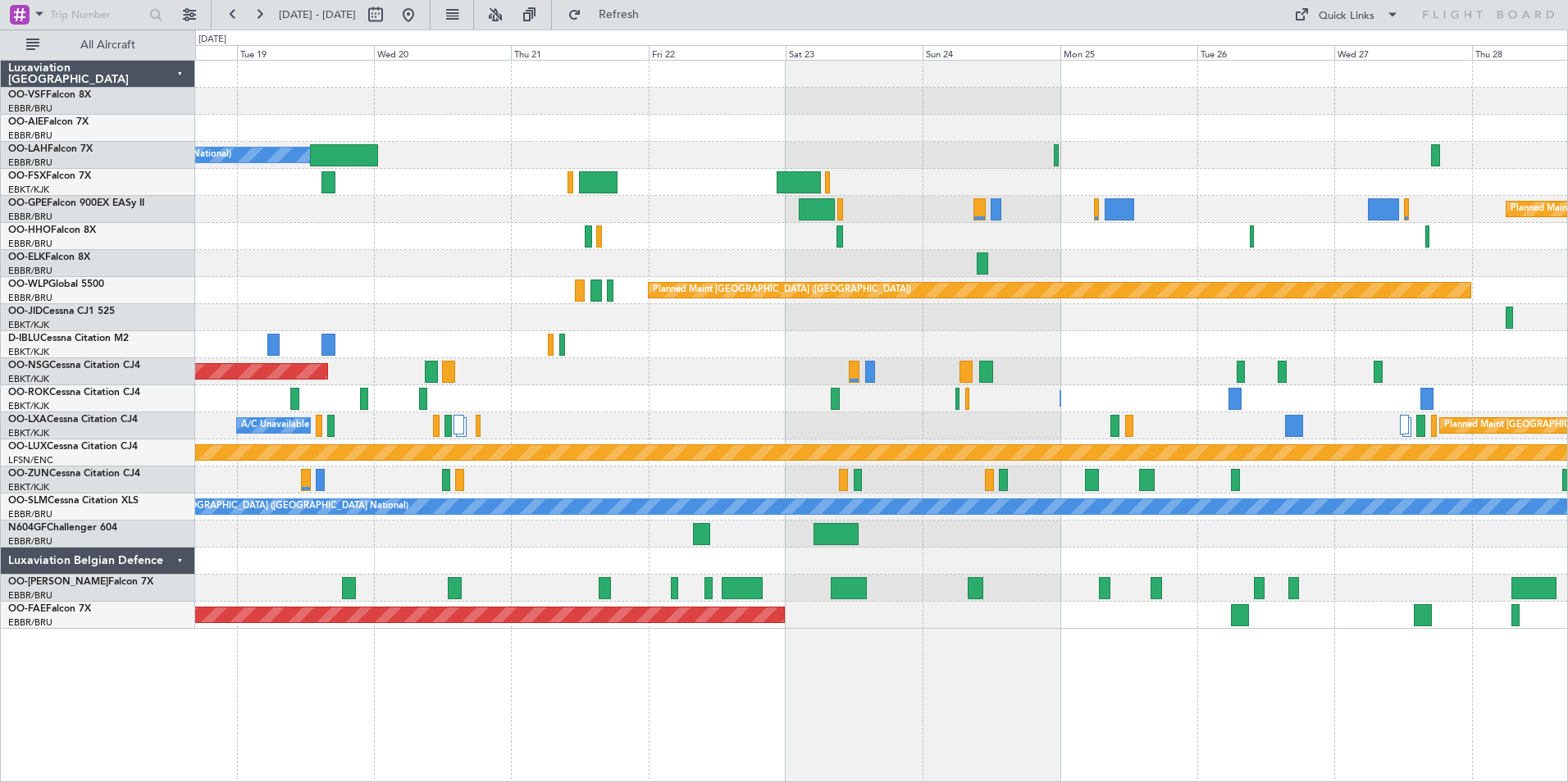
click at [1116, 318] on div at bounding box center [881, 317] width 1372 height 27
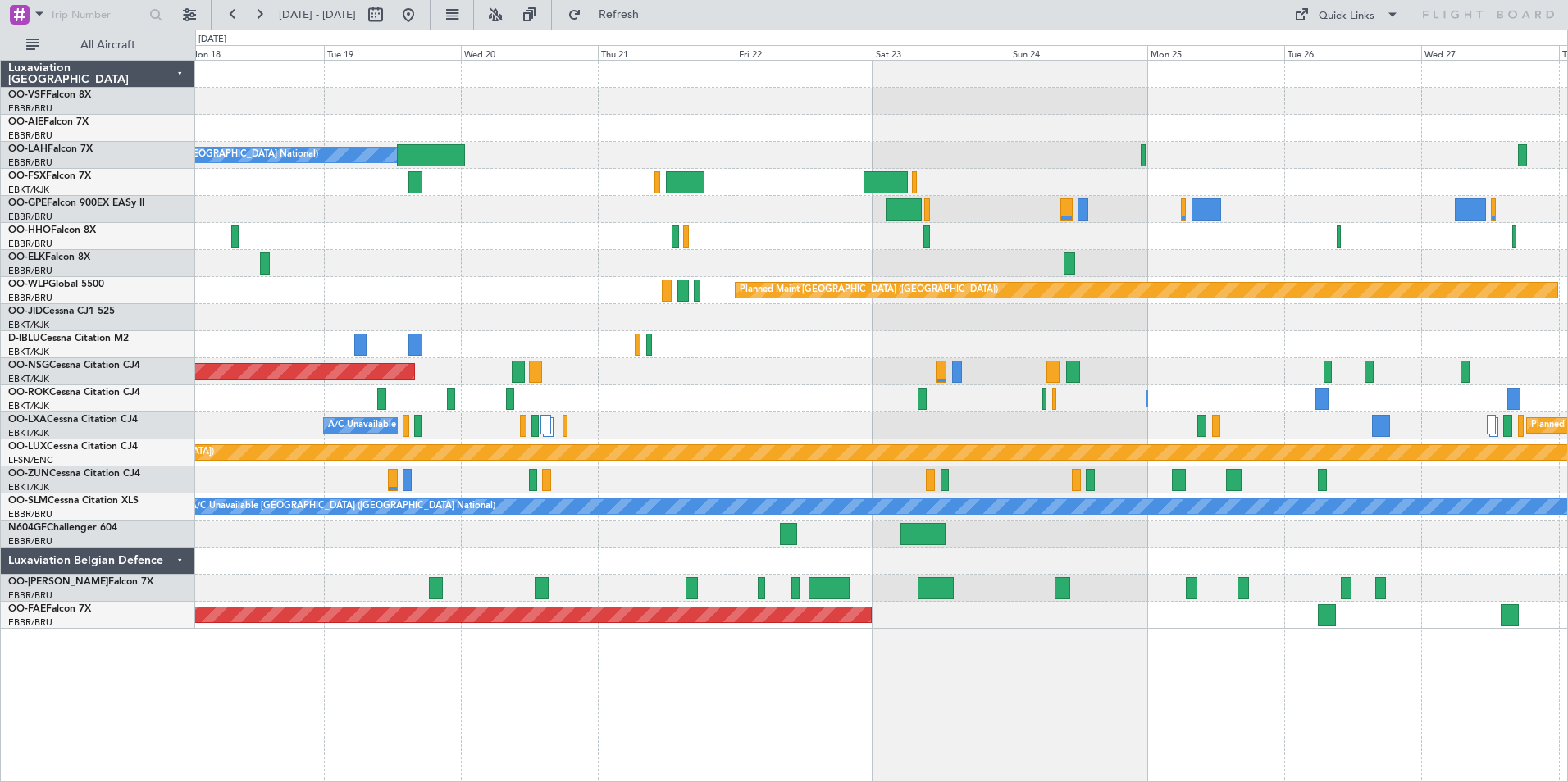
click at [1063, 318] on div at bounding box center [881, 317] width 1372 height 27
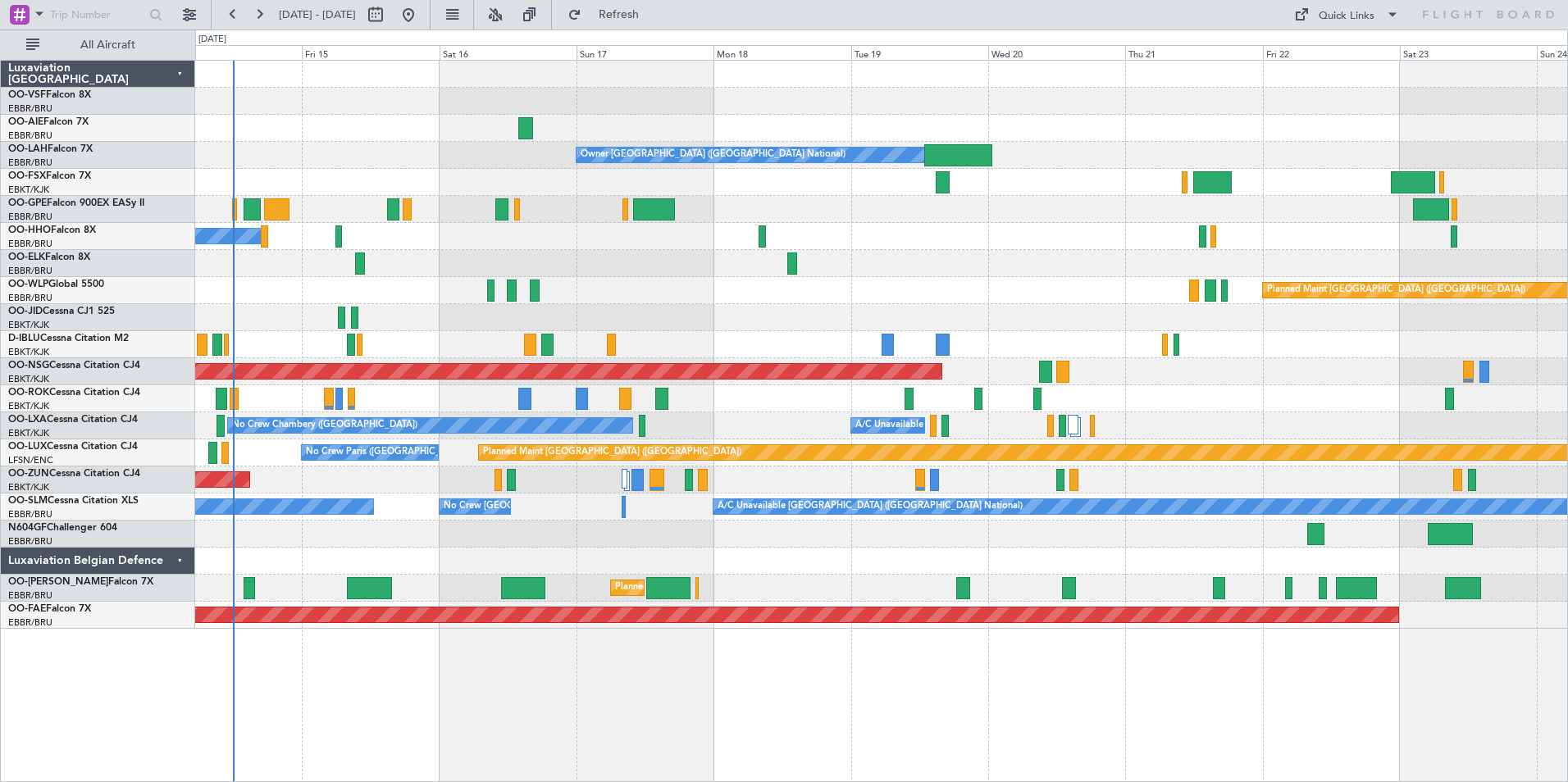
click at [982, 334] on div "Owner [GEOGRAPHIC_DATA] ([GEOGRAPHIC_DATA] National) No Crew [GEOGRAPHIC_DATA] …" at bounding box center [881, 344] width 1372 height 568
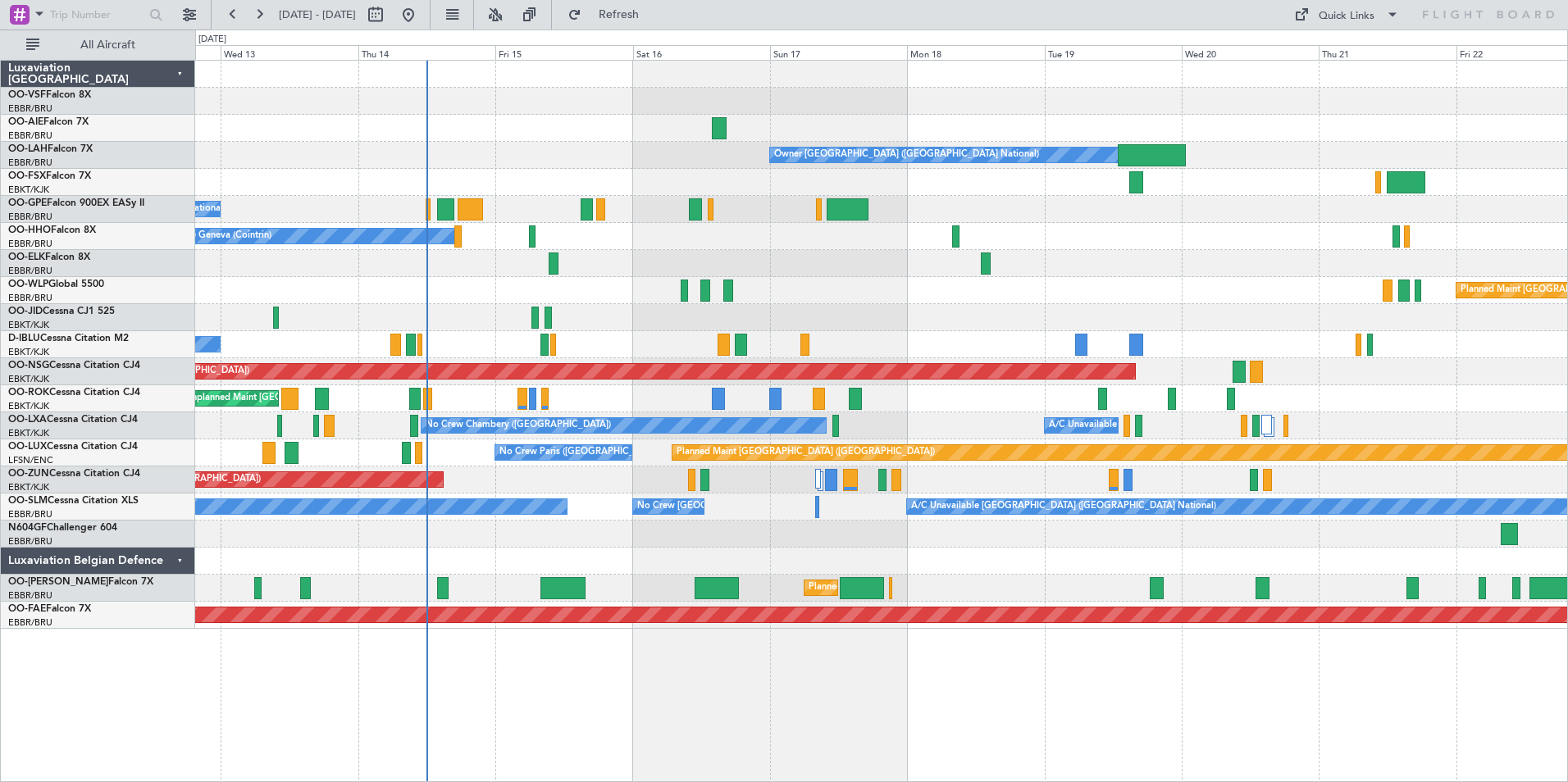
click at [908, 344] on div "Owner [GEOGRAPHIC_DATA] ([GEOGRAPHIC_DATA] National) No Crew [GEOGRAPHIC_DATA] …" at bounding box center [881, 344] width 1372 height 568
